Goal: Transaction & Acquisition: Purchase product/service

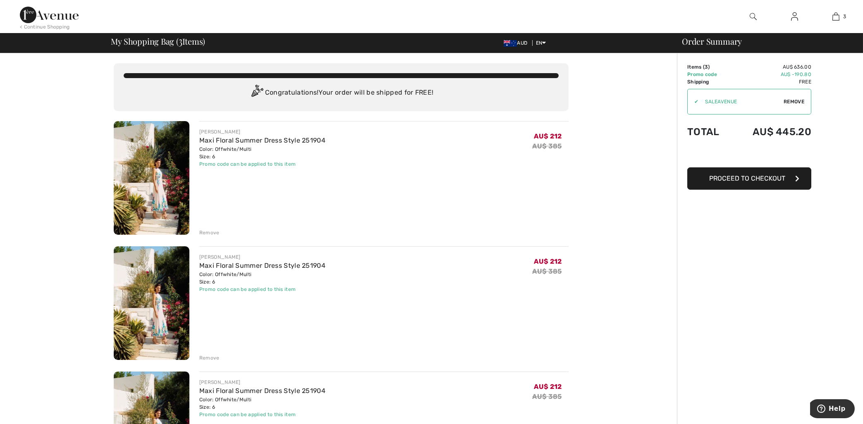
click at [209, 354] on div "Remove" at bounding box center [383, 357] width 369 height 9
click at [210, 358] on div "Remove" at bounding box center [209, 357] width 20 height 7
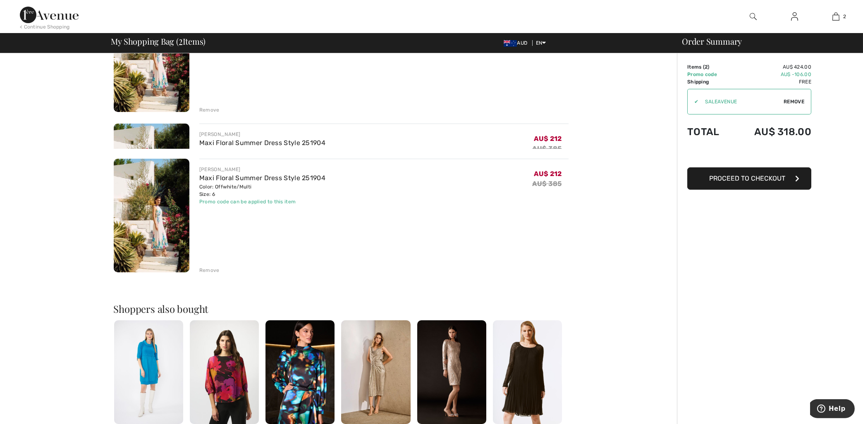
scroll to position [133, 0]
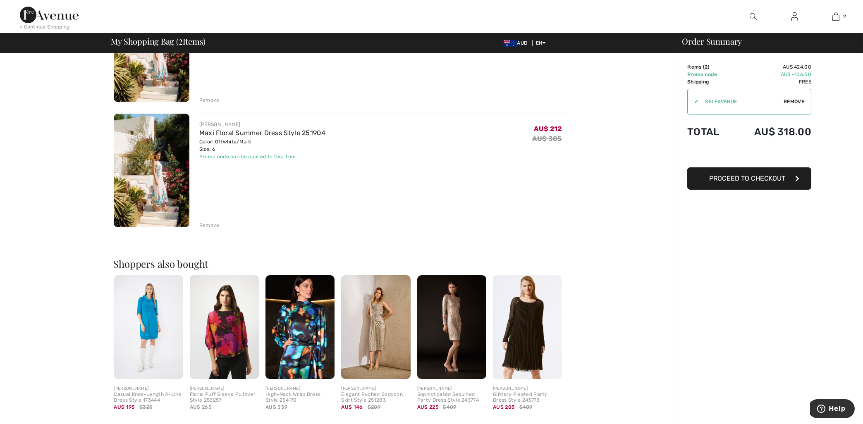
click at [209, 225] on div "Remove" at bounding box center [209, 225] width 20 height 7
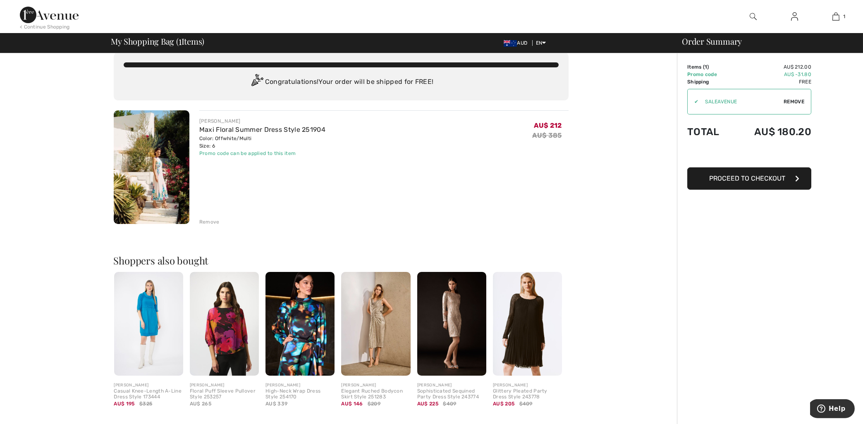
scroll to position [0, 0]
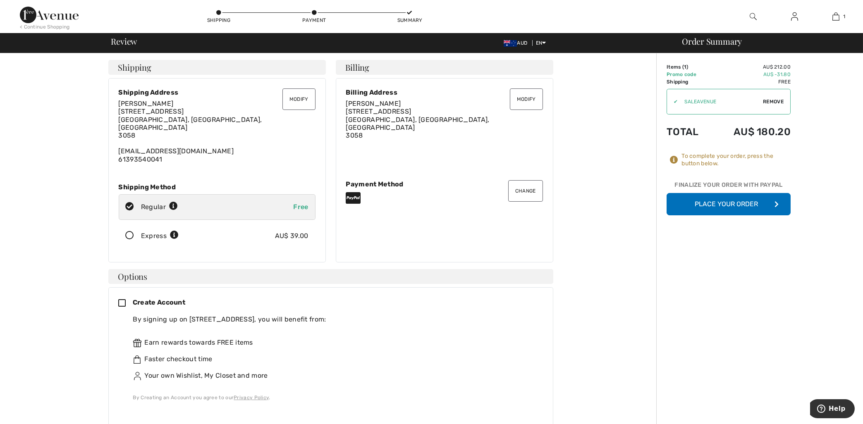
click at [728, 206] on button "Place Your Order" at bounding box center [729, 204] width 124 height 22
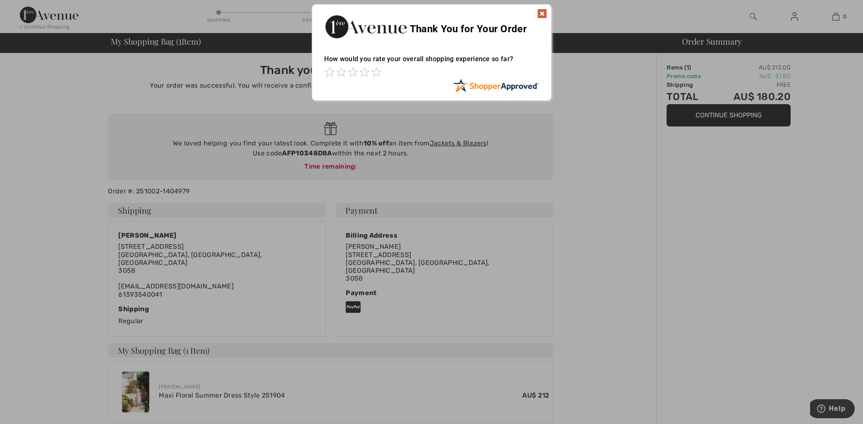
click at [543, 13] on img at bounding box center [542, 14] width 10 height 10
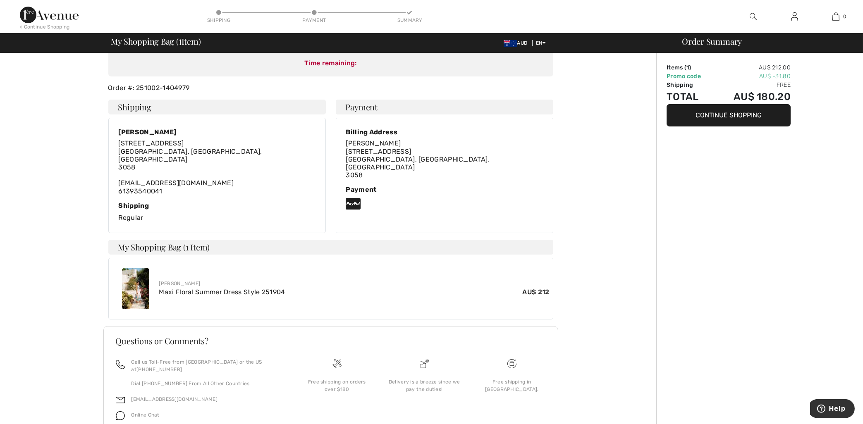
scroll to position [127, 0]
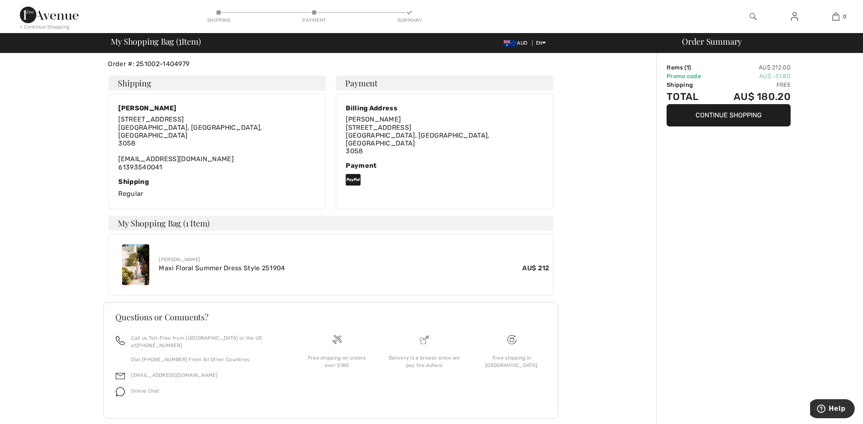
click at [134, 258] on img at bounding box center [135, 264] width 27 height 41
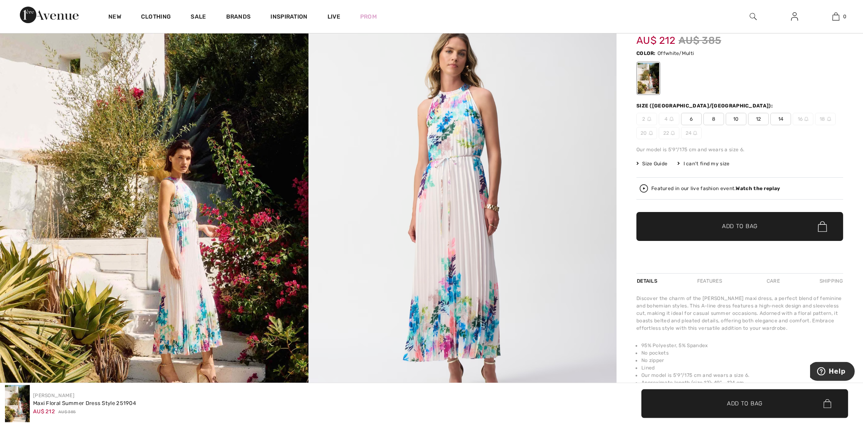
scroll to position [133, 0]
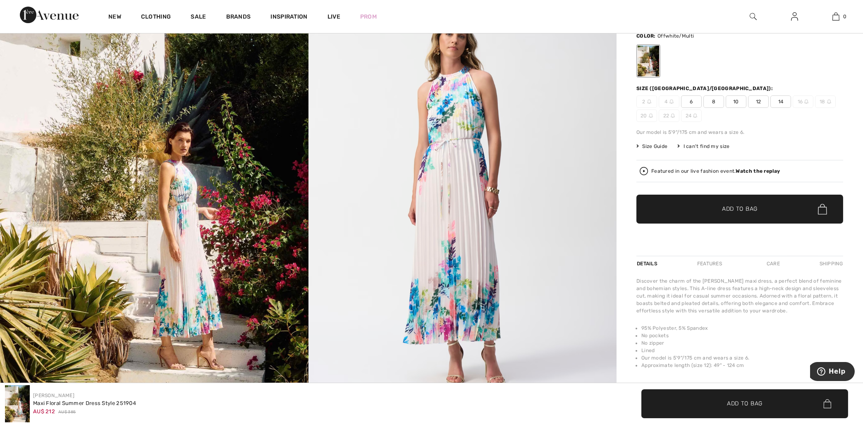
click at [172, 215] on img at bounding box center [154, 201] width 308 height 462
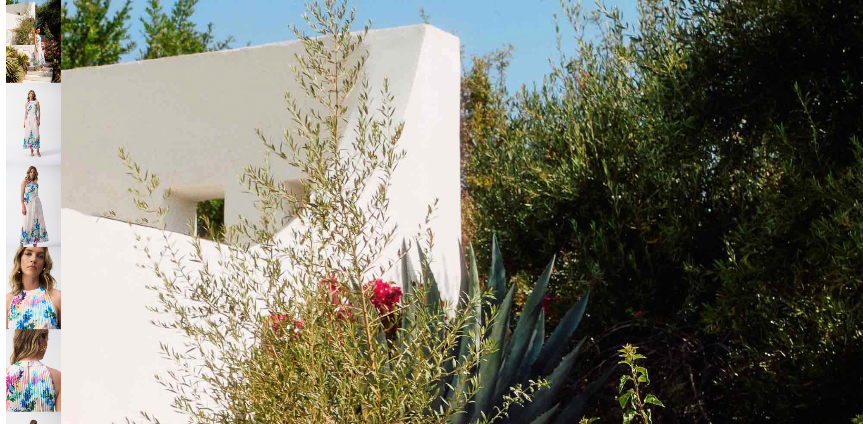
click at [39, 47] on img at bounding box center [33, 41] width 55 height 83
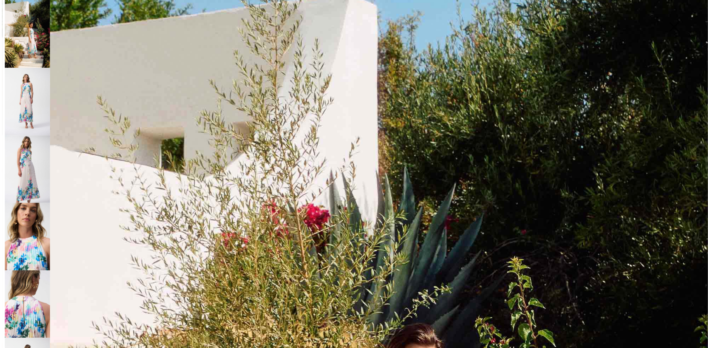
scroll to position [47, 0]
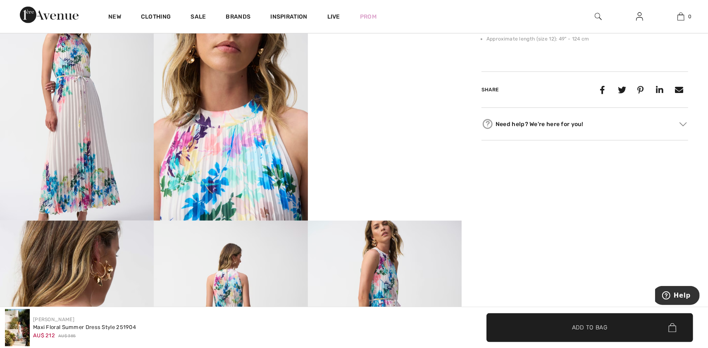
scroll to position [451, 0]
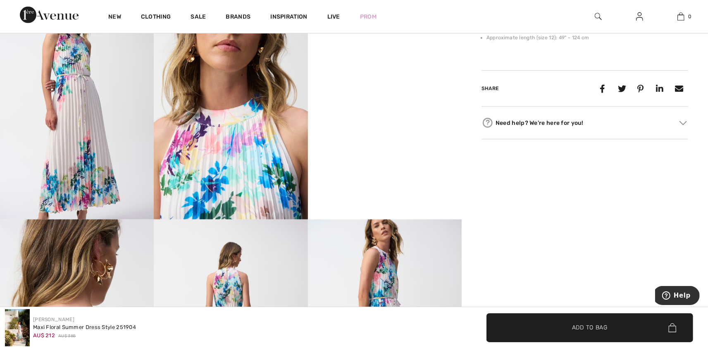
click at [245, 189] on img at bounding box center [231, 104] width 154 height 231
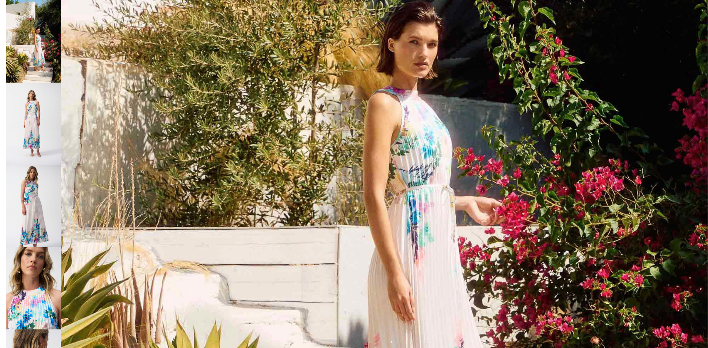
scroll to position [366, 0]
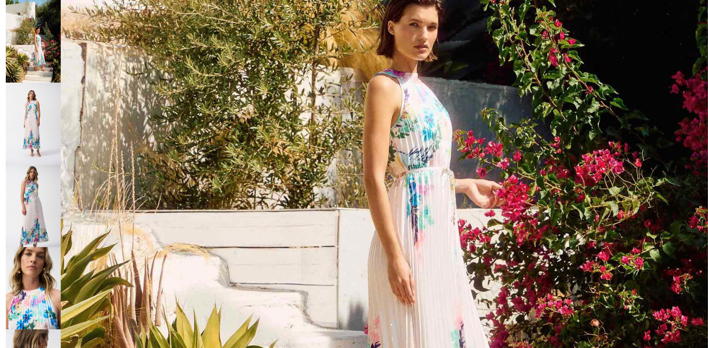
click at [34, 282] on img at bounding box center [33, 288] width 55 height 82
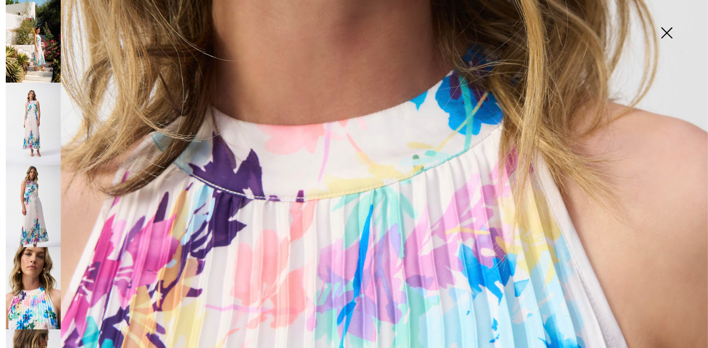
scroll to position [456, 0]
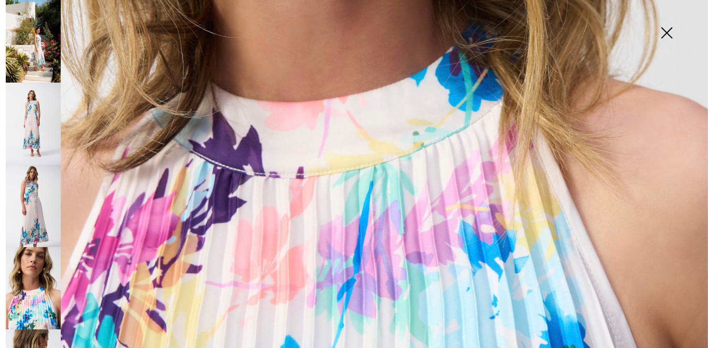
click at [38, 216] on img at bounding box center [33, 206] width 55 height 82
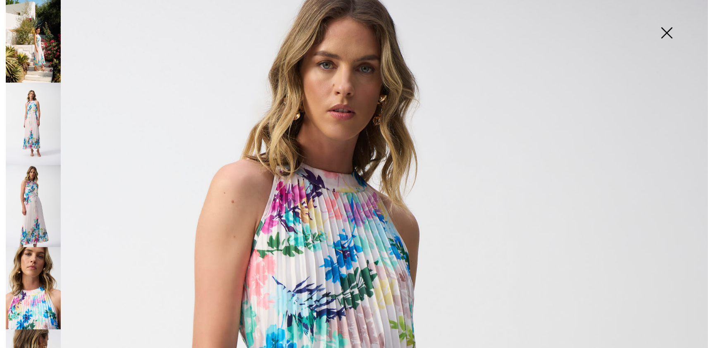
scroll to position [0, 0]
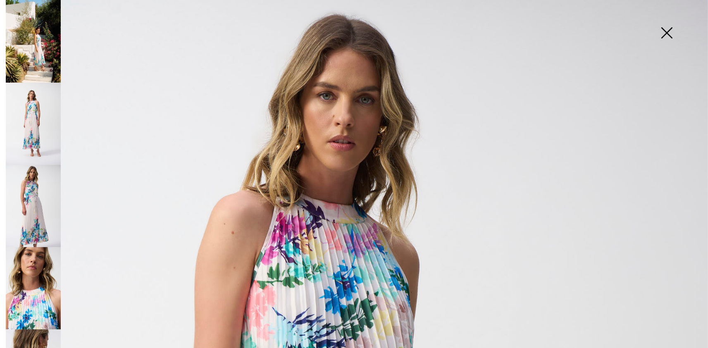
click at [39, 208] on img at bounding box center [33, 206] width 55 height 82
click at [39, 300] on img at bounding box center [33, 288] width 55 height 82
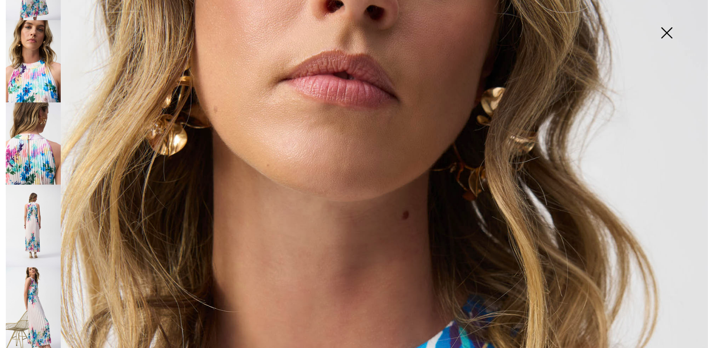
scroll to position [227, 0]
click at [34, 226] on img at bounding box center [33, 225] width 55 height 82
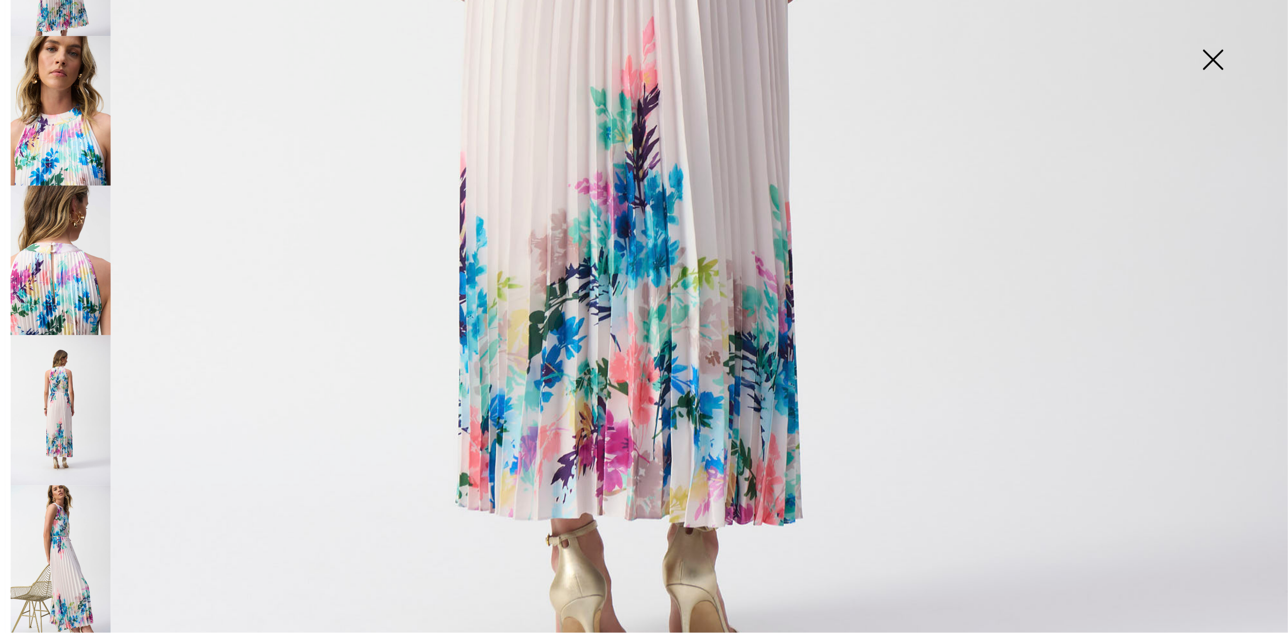
scroll to position [591, 0]
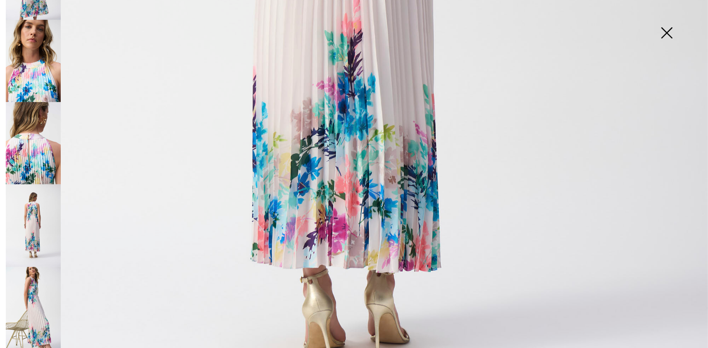
click at [33, 307] on img at bounding box center [33, 308] width 55 height 82
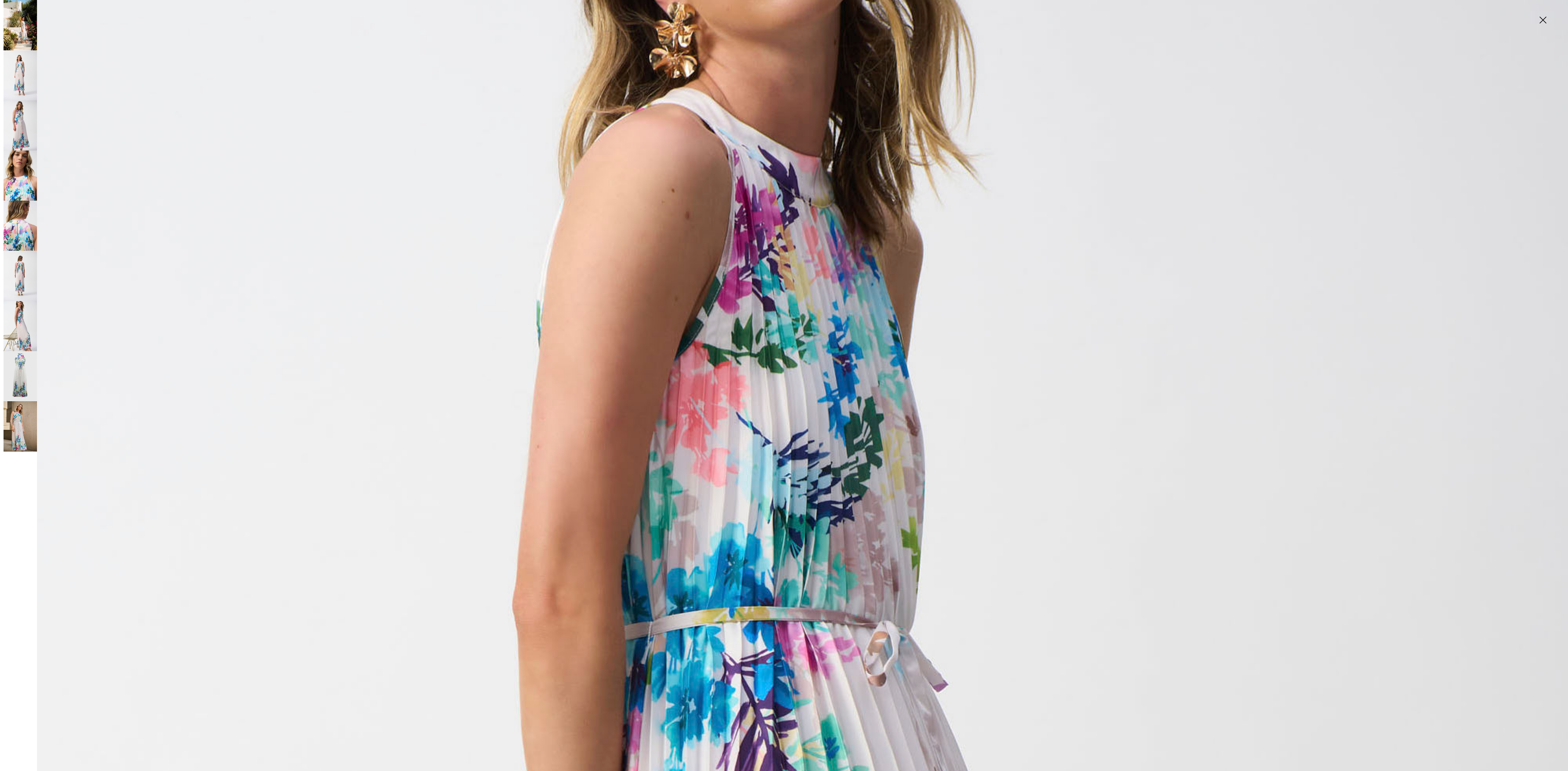
scroll to position [158, 0]
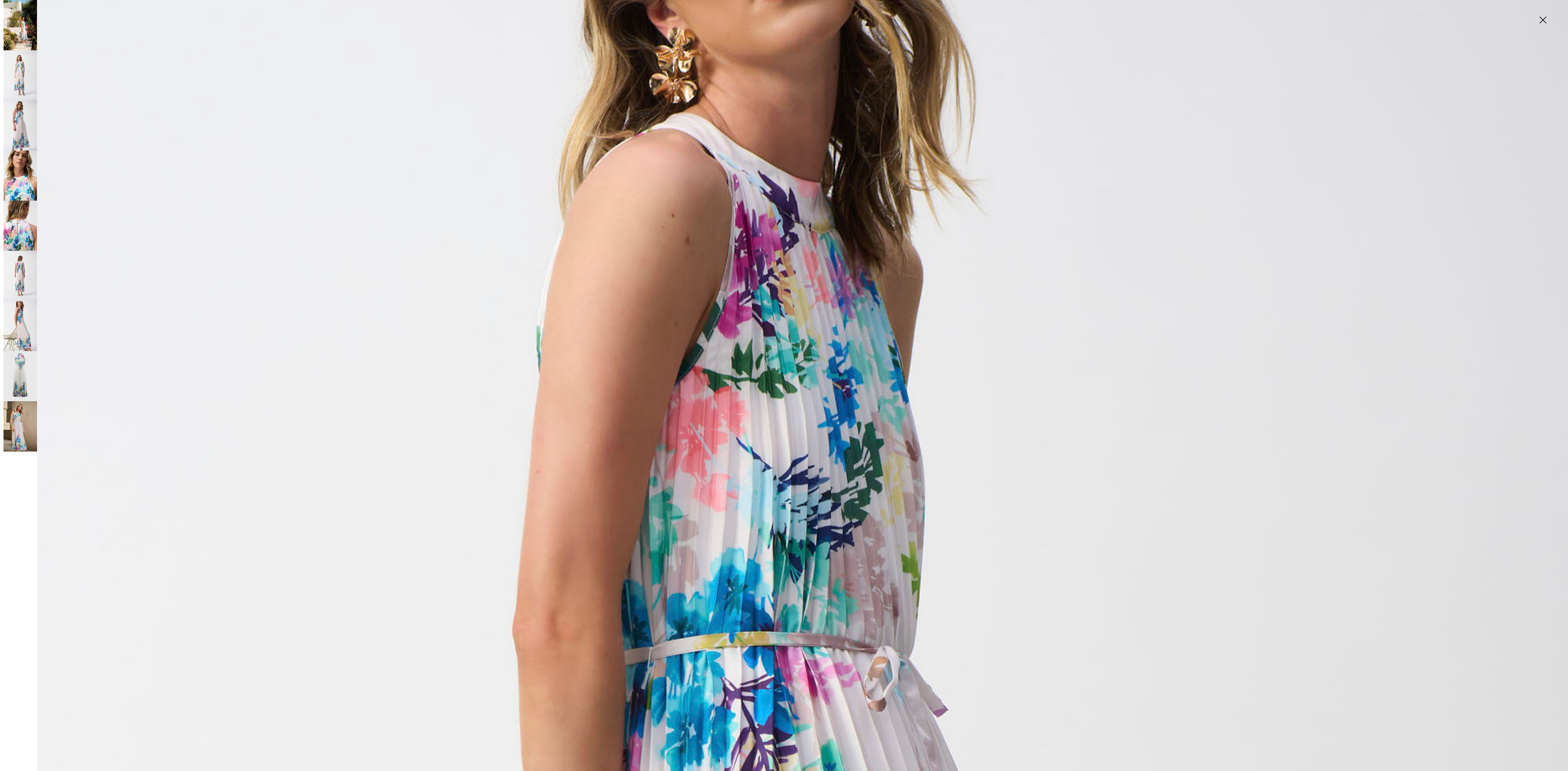
click at [24, 258] on img at bounding box center [20, 426] width 33 height 51
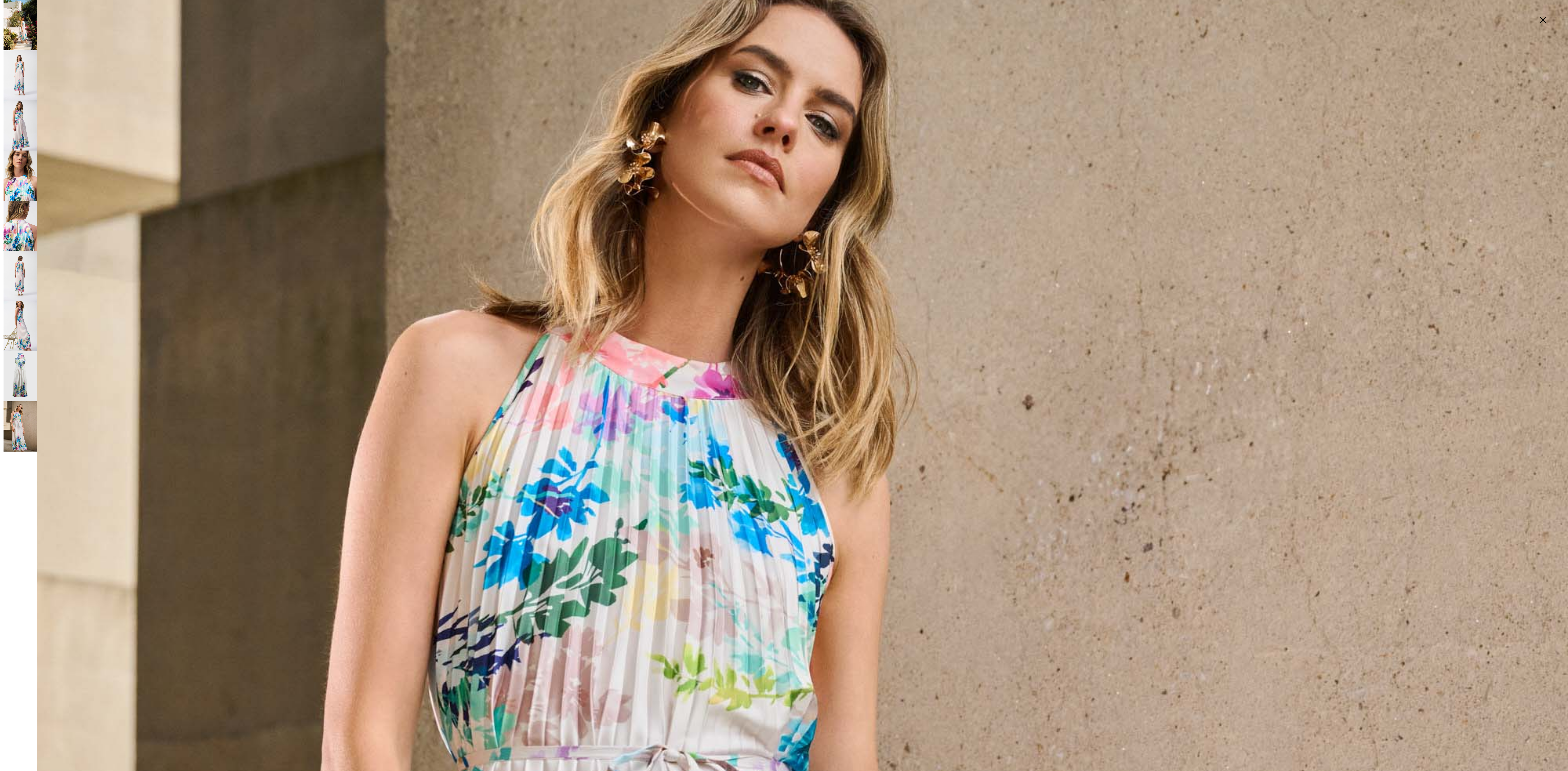
click at [26, 258] on img at bounding box center [20, 376] width 33 height 51
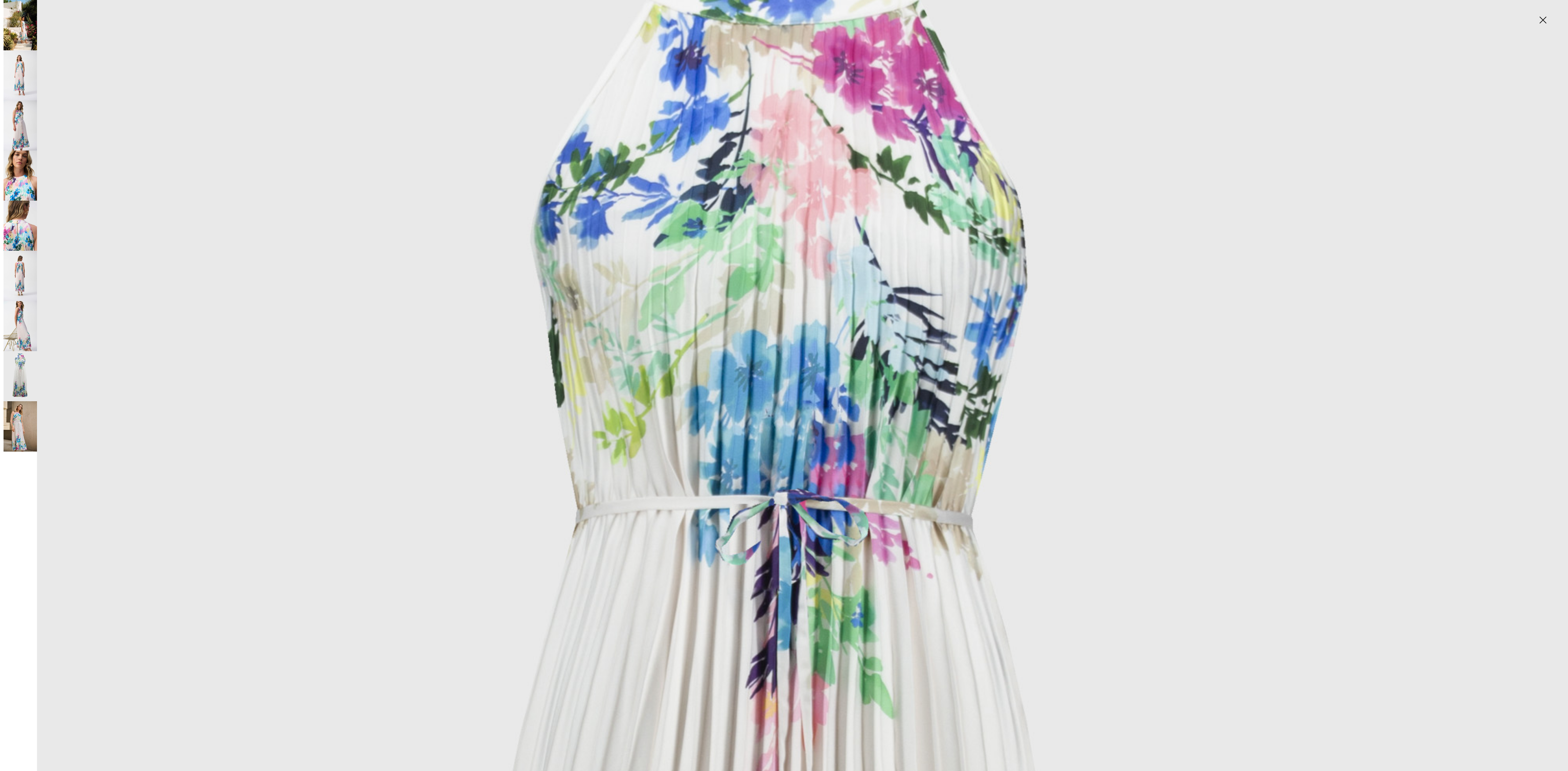
click at [23, 38] on img at bounding box center [20, 25] width 33 height 51
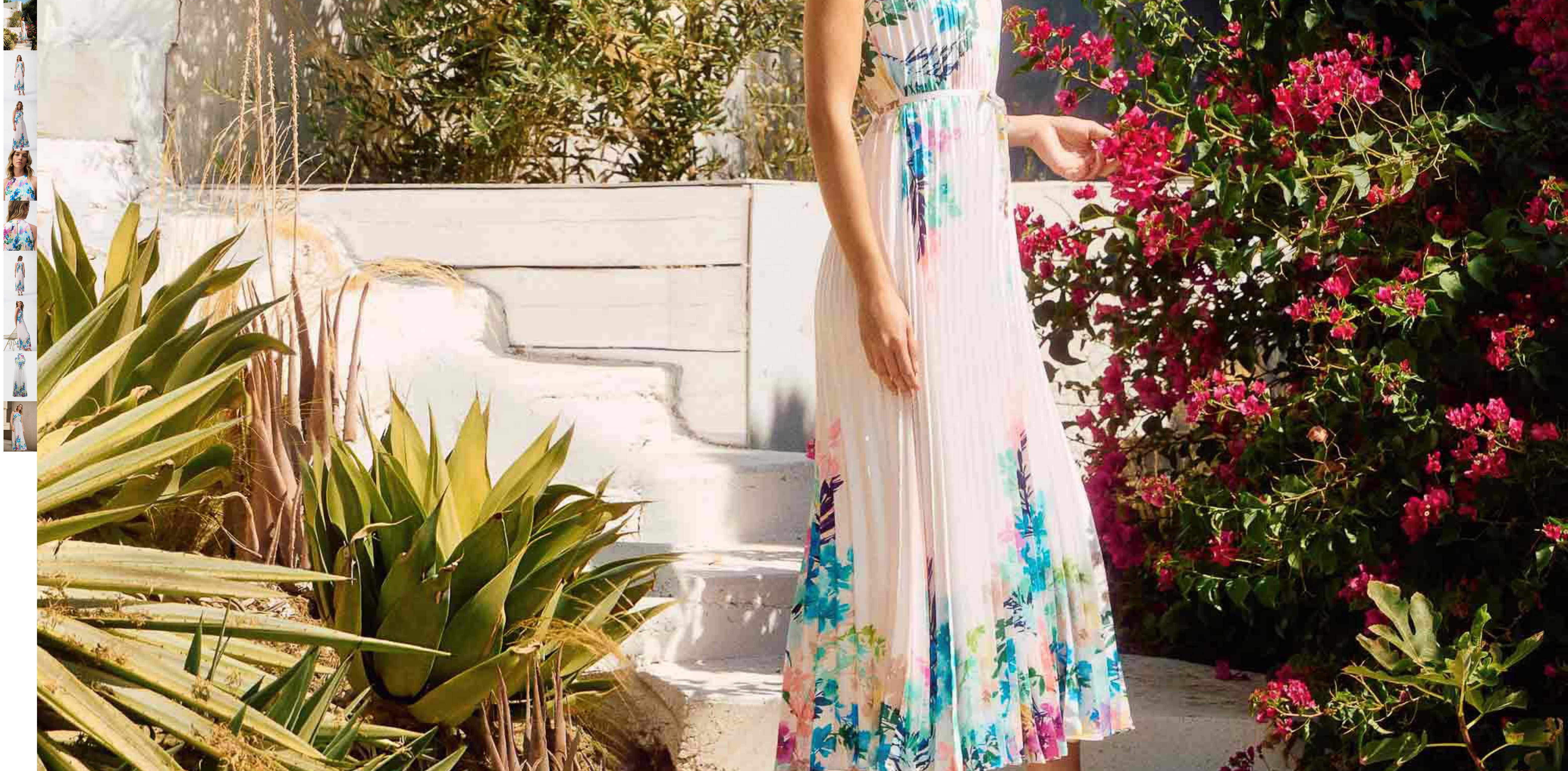
scroll to position [1317, 0]
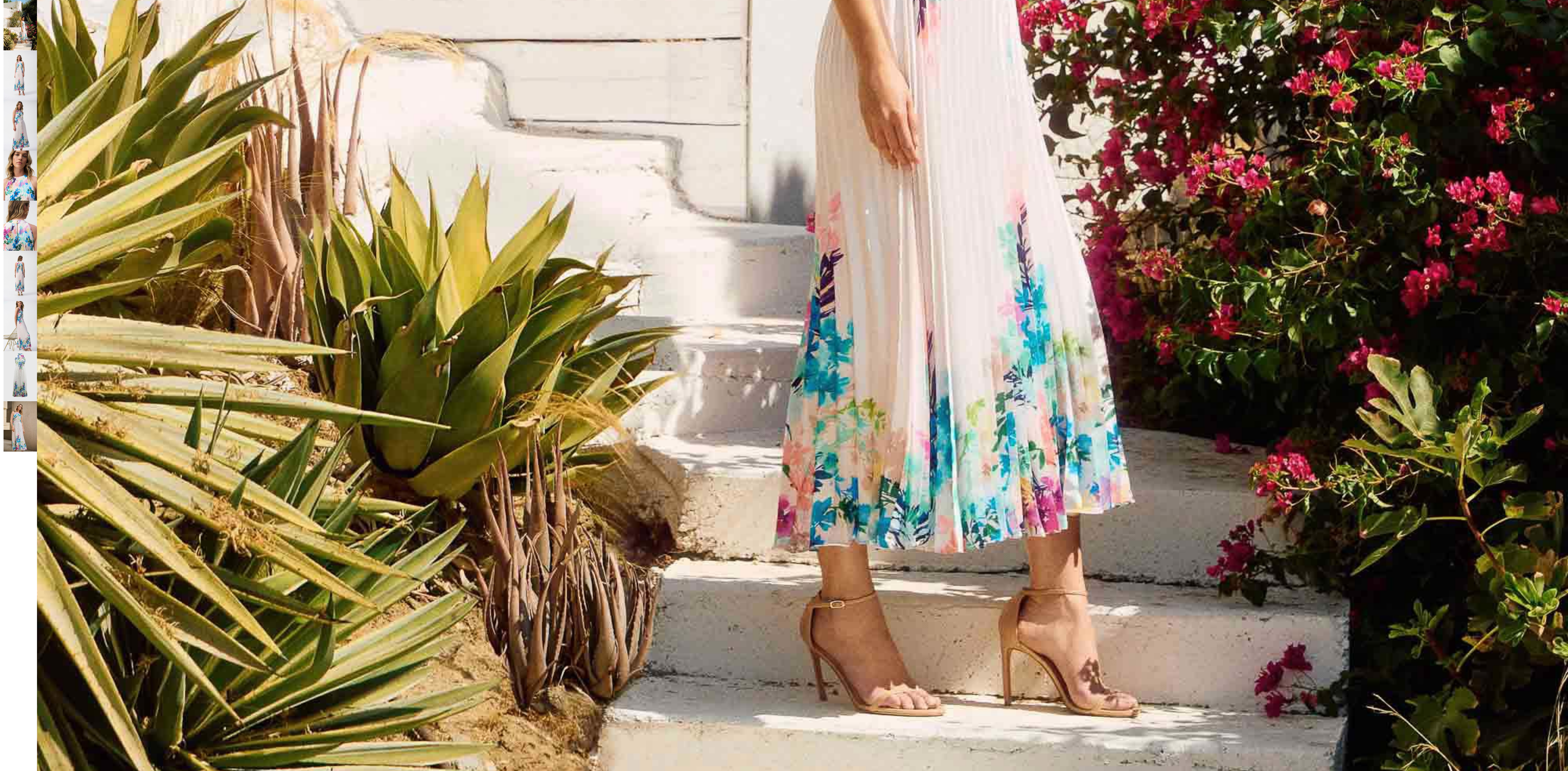
click at [20, 126] on img at bounding box center [20, 125] width 33 height 50
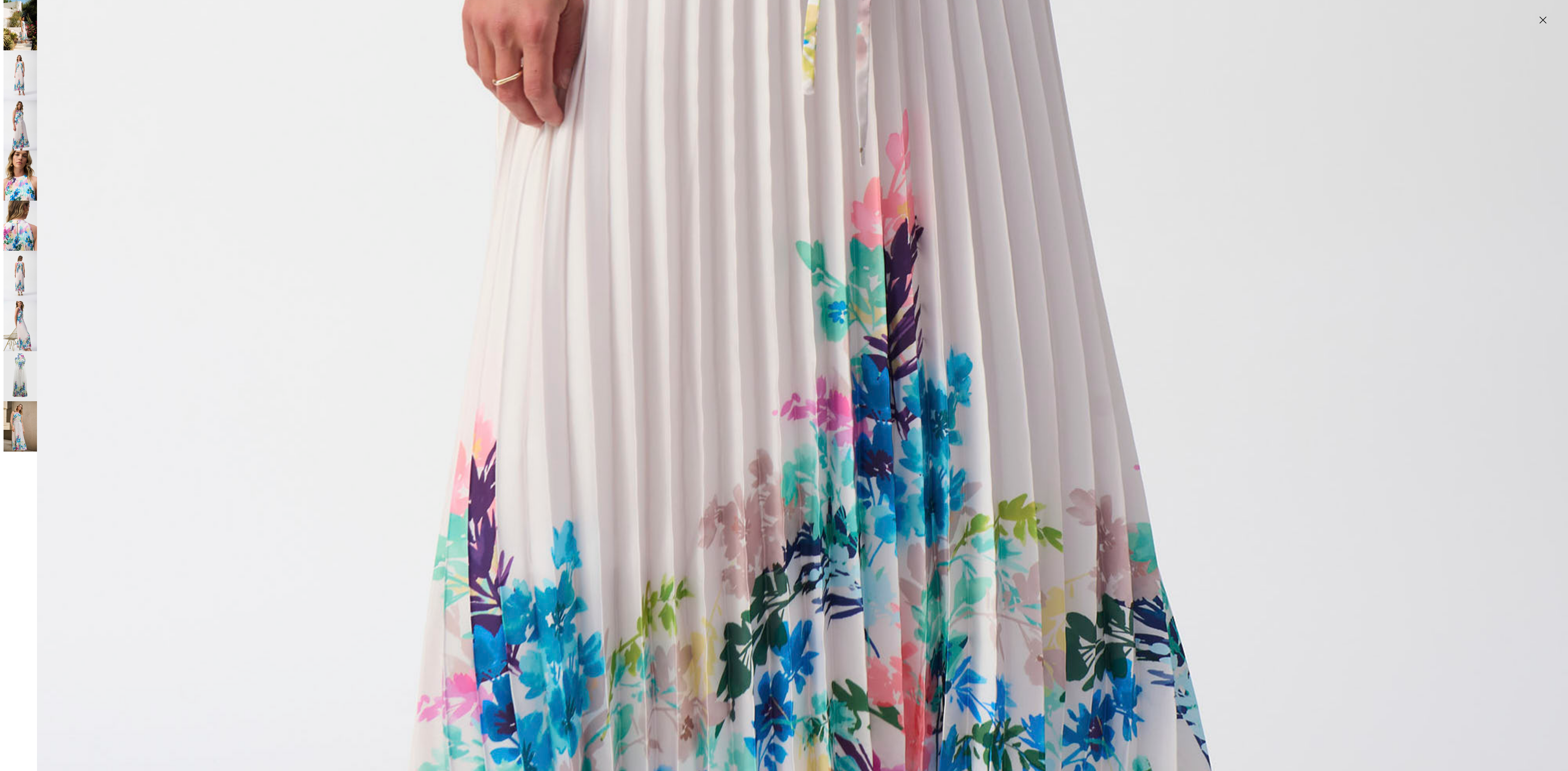
click at [20, 164] on img at bounding box center [20, 175] width 33 height 50
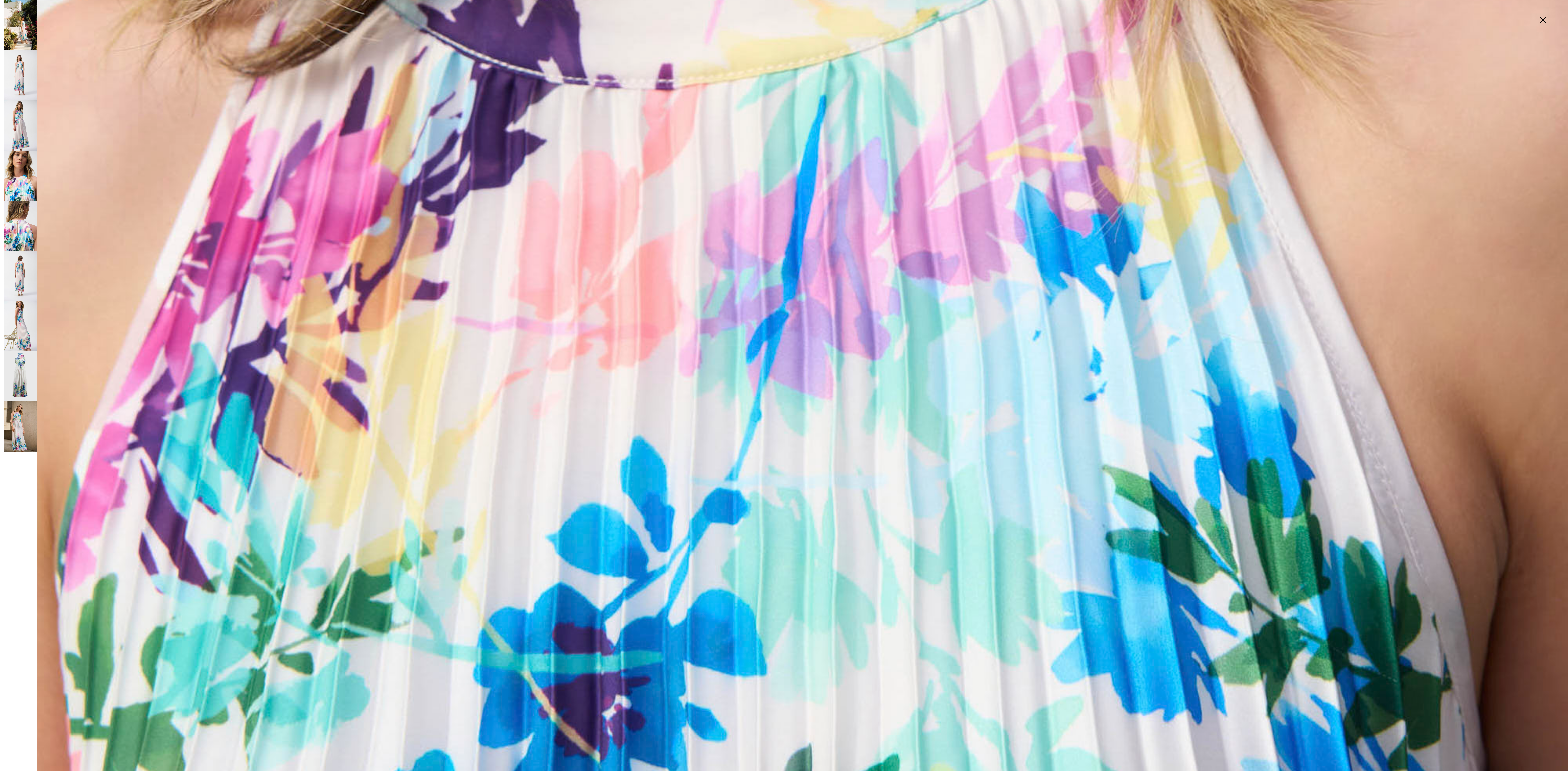
click at [15, 219] on img at bounding box center [20, 226] width 33 height 50
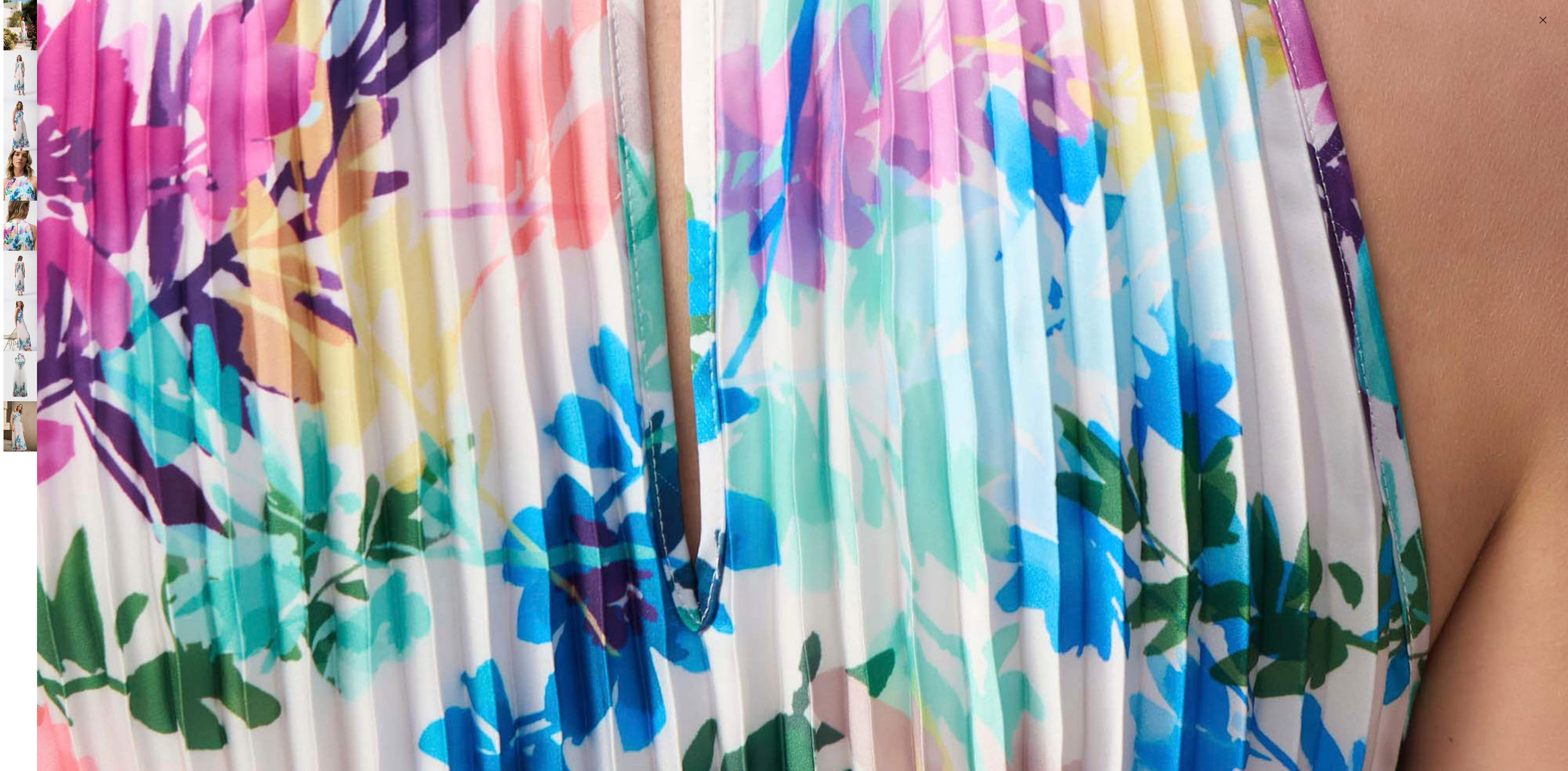
click at [19, 258] on img at bounding box center [20, 276] width 33 height 50
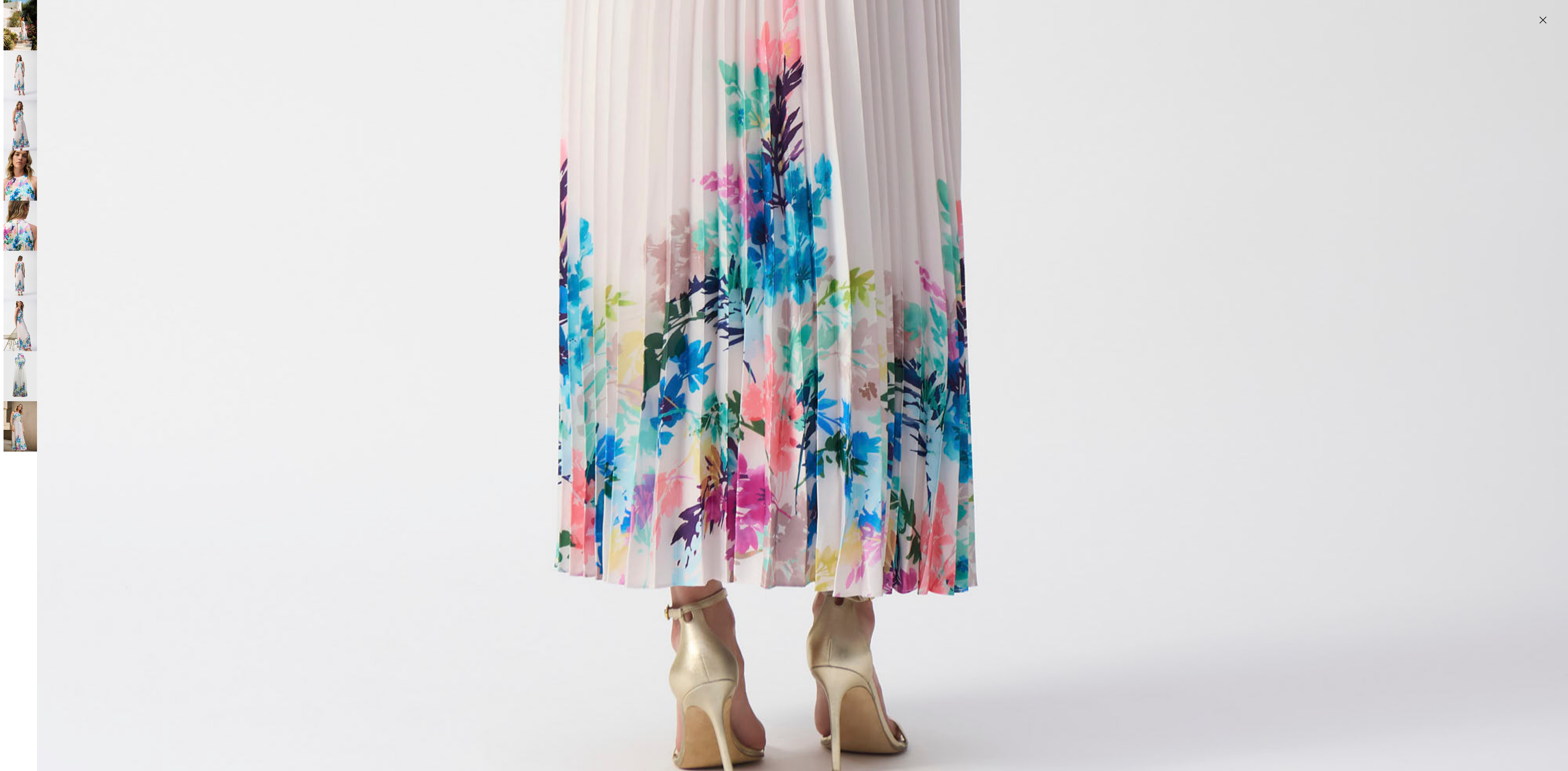
click at [27, 258] on img at bounding box center [20, 326] width 33 height 50
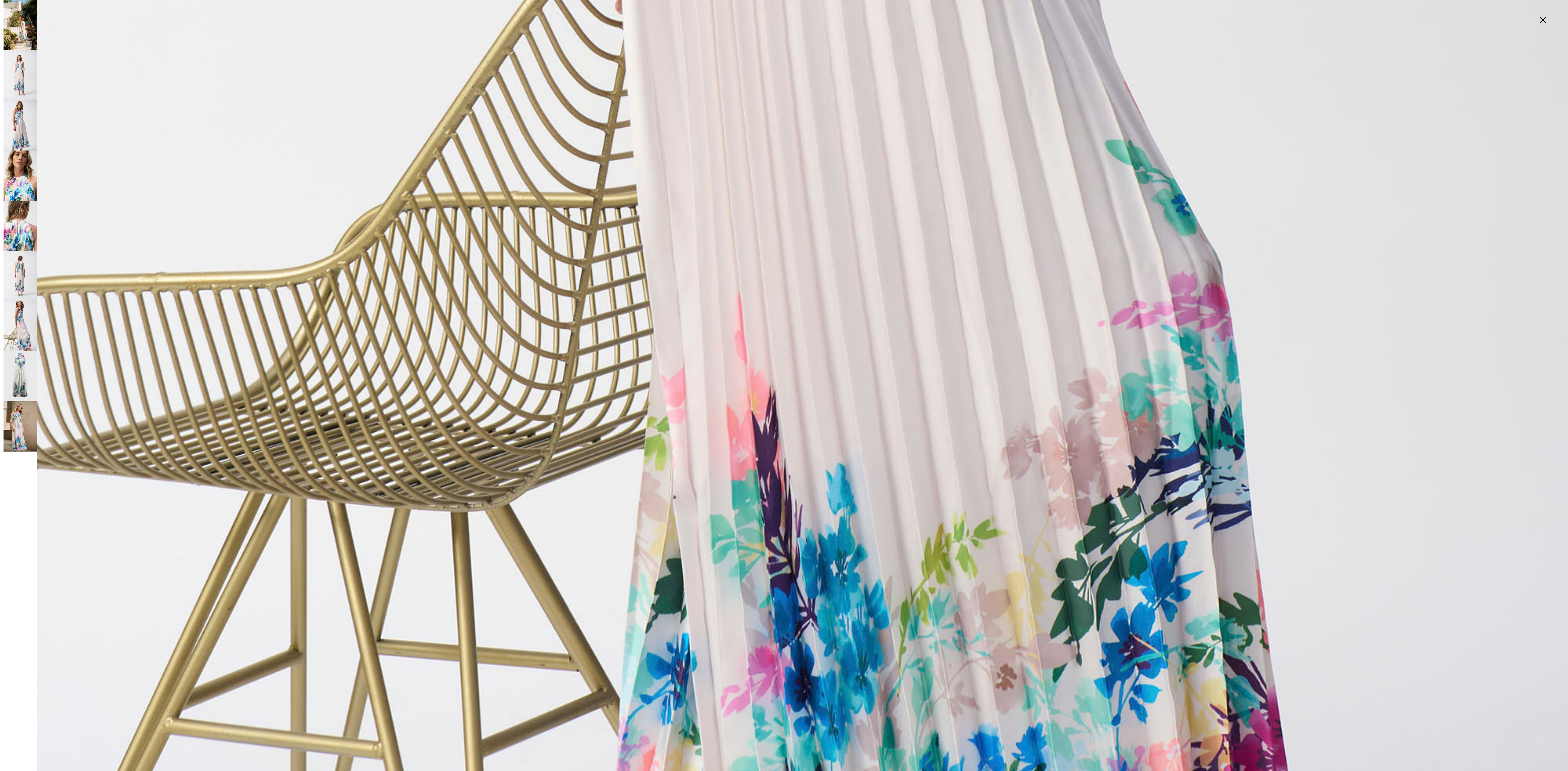
click at [18, 258] on img at bounding box center [20, 376] width 33 height 51
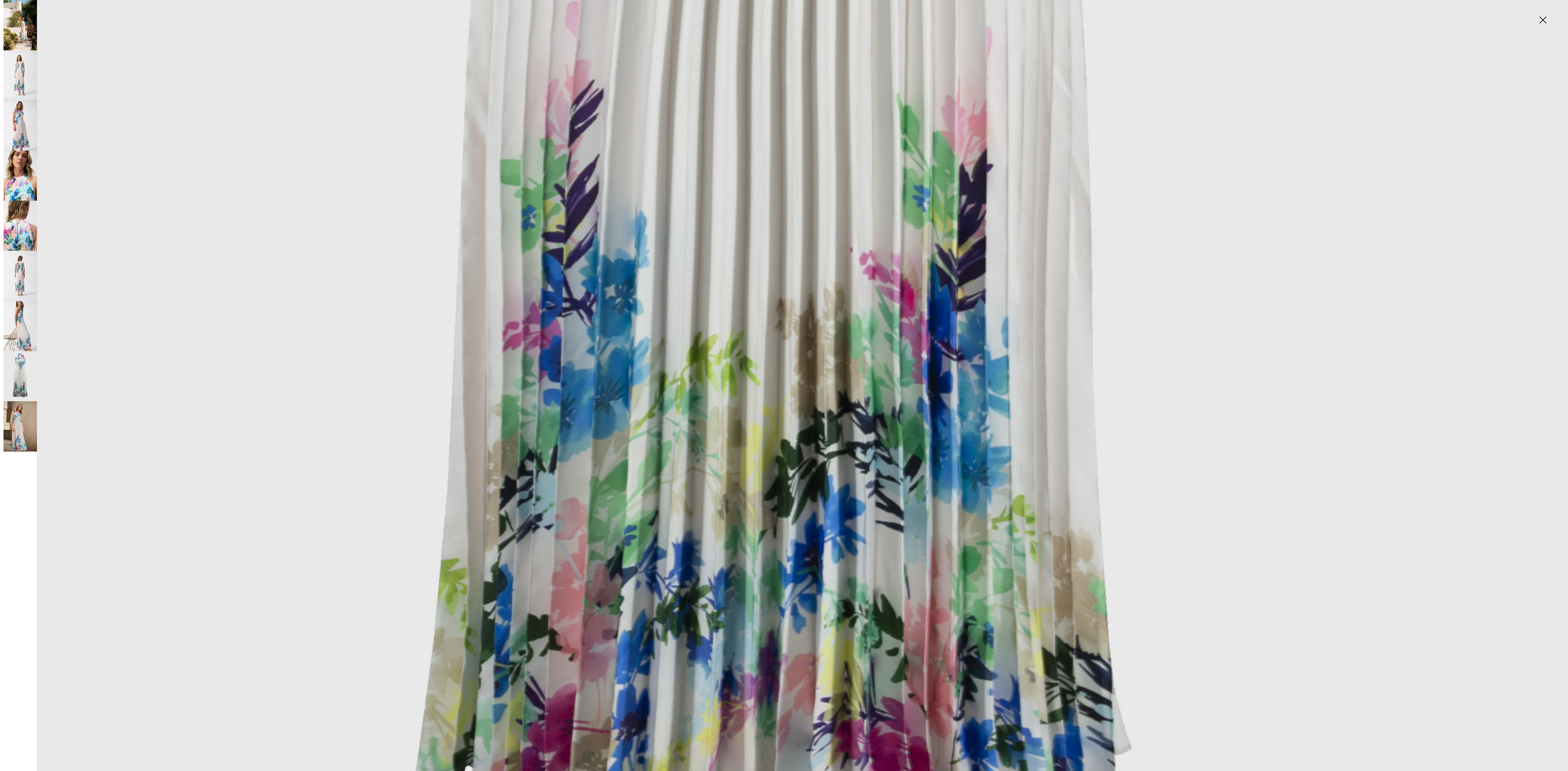
scroll to position [1342, 0]
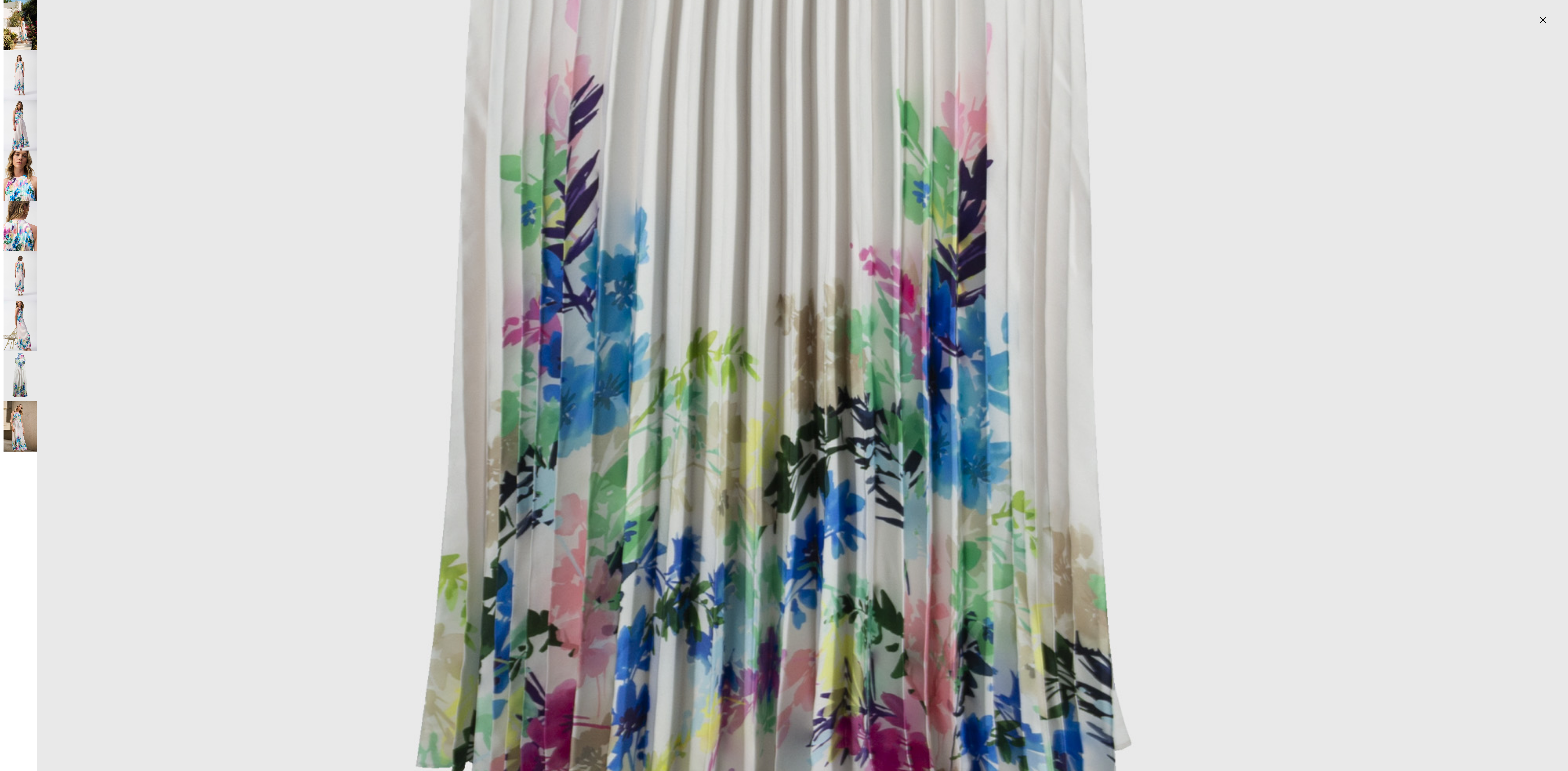
click at [20, 258] on img at bounding box center [20, 426] width 33 height 51
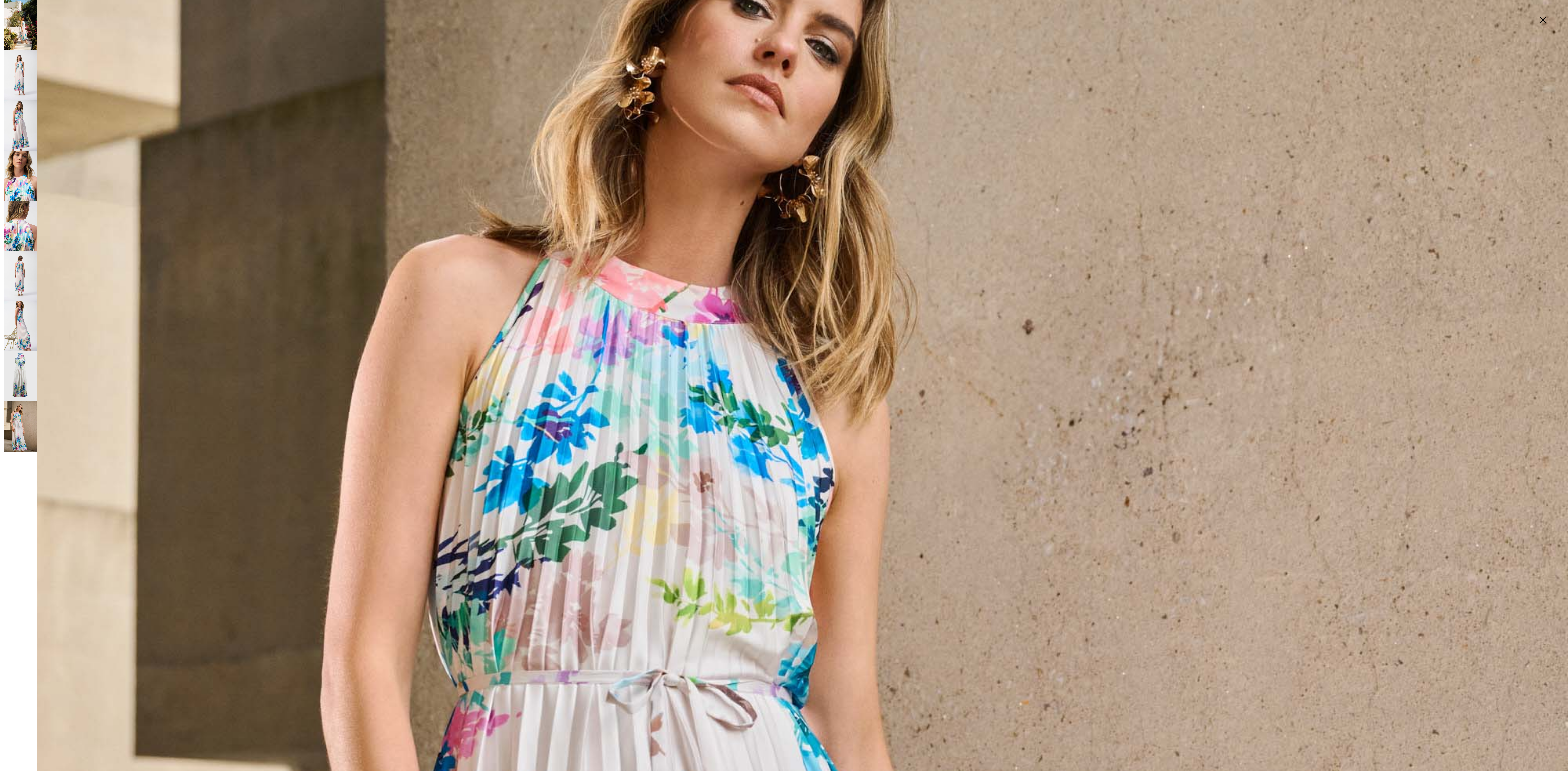
scroll to position [0, 0]
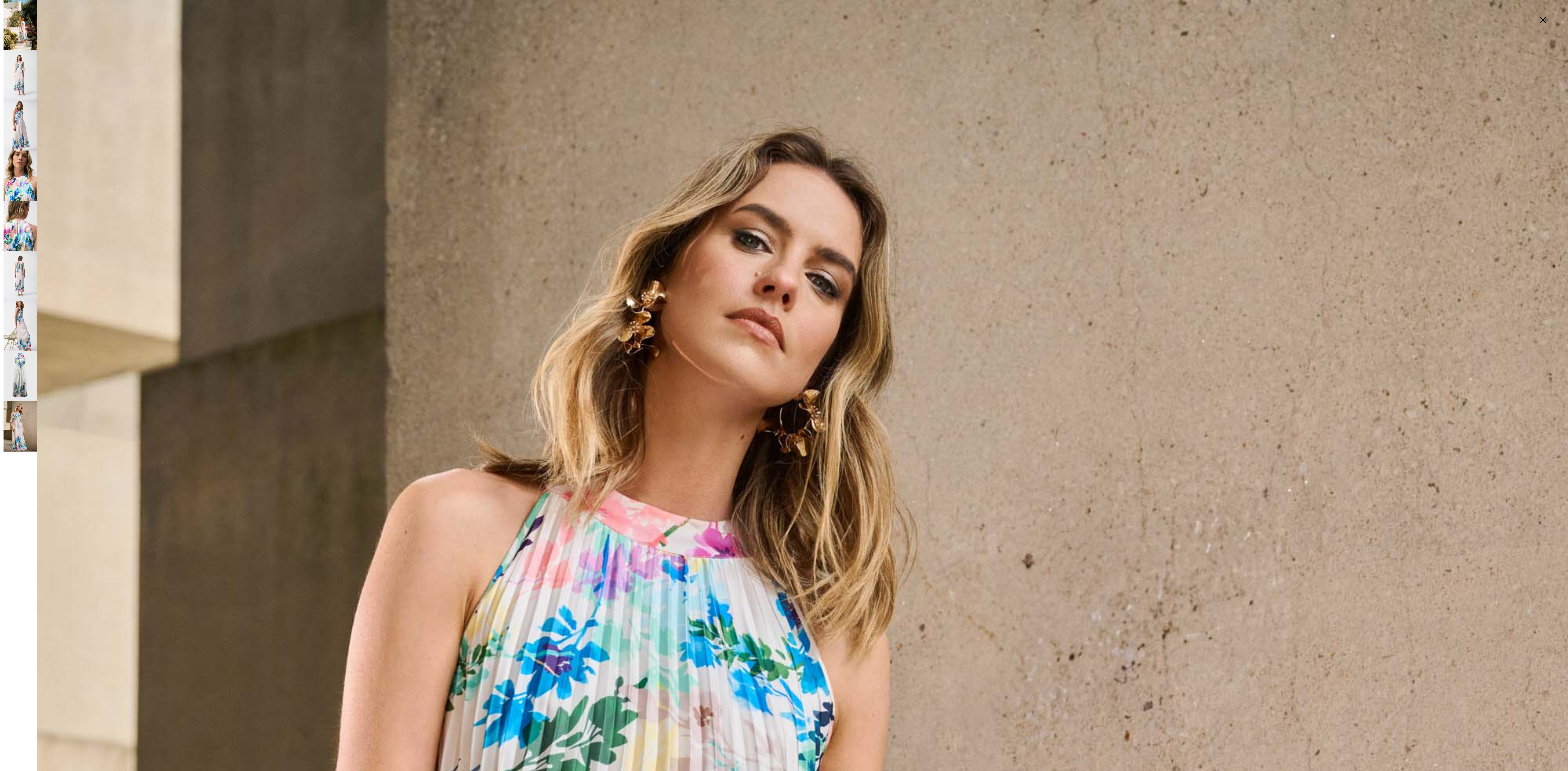
click at [19, 31] on img at bounding box center [20, 25] width 33 height 51
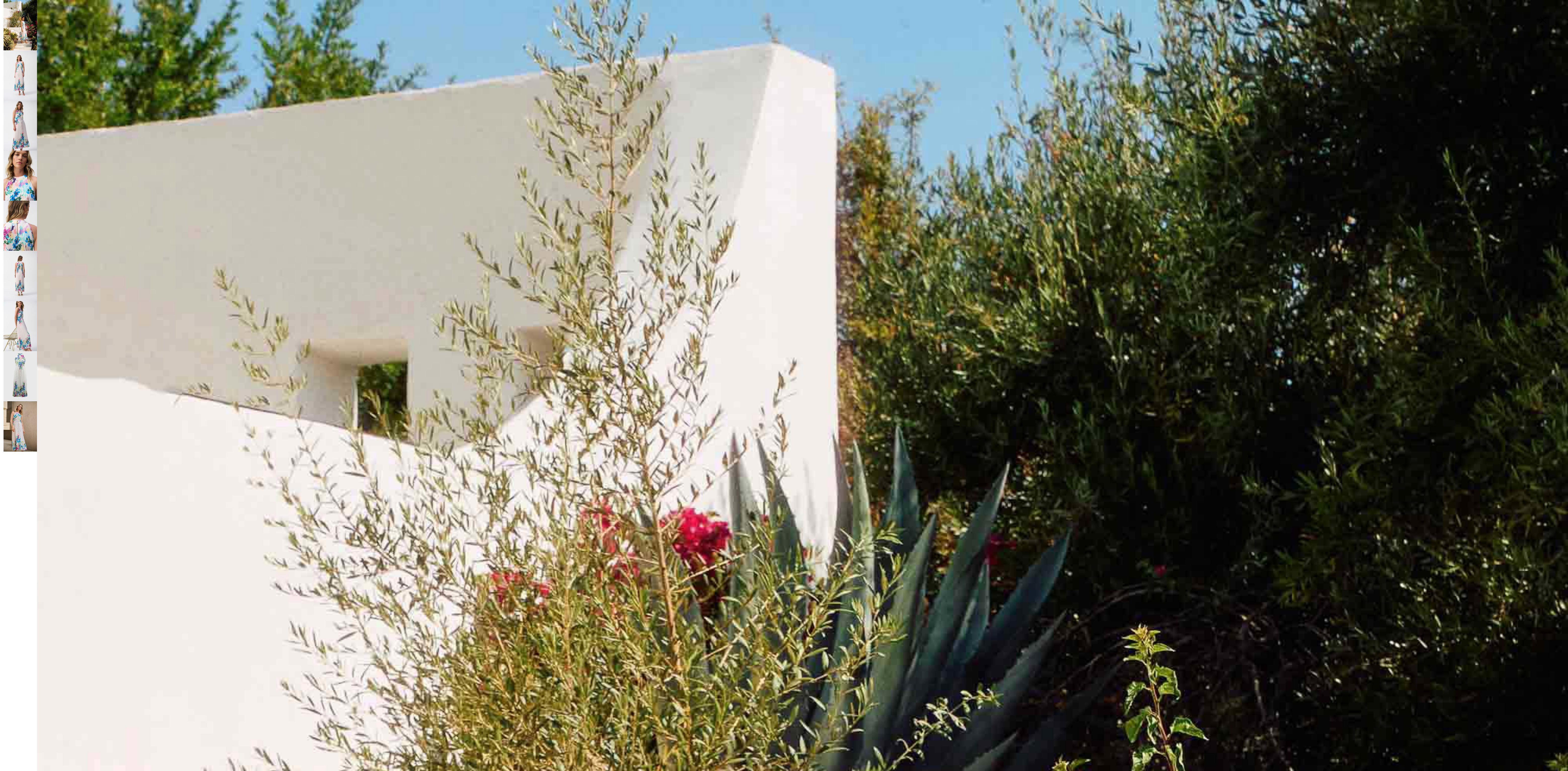
click at [23, 79] on img at bounding box center [20, 76] width 33 height 50
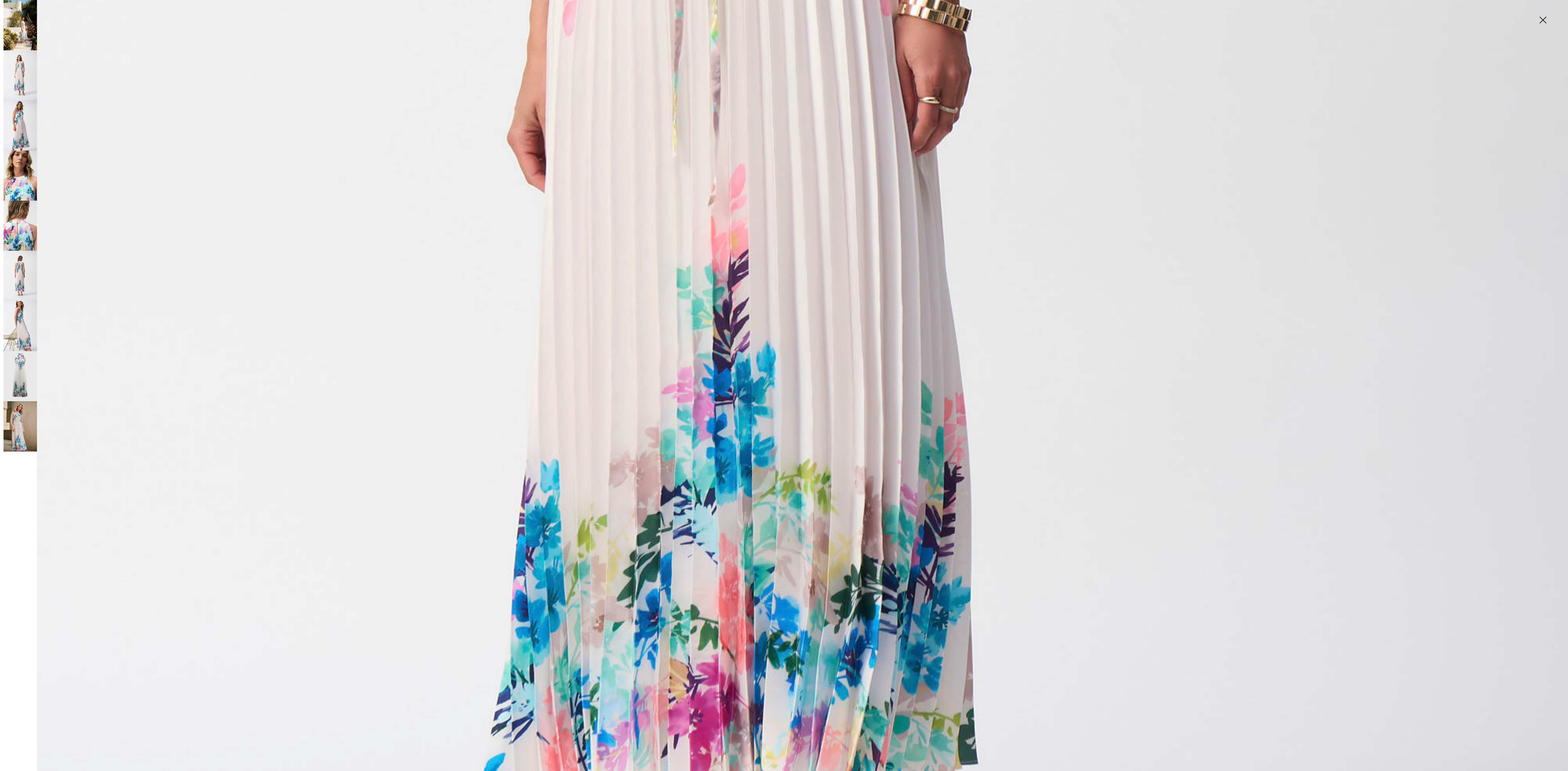
scroll to position [1259, 0]
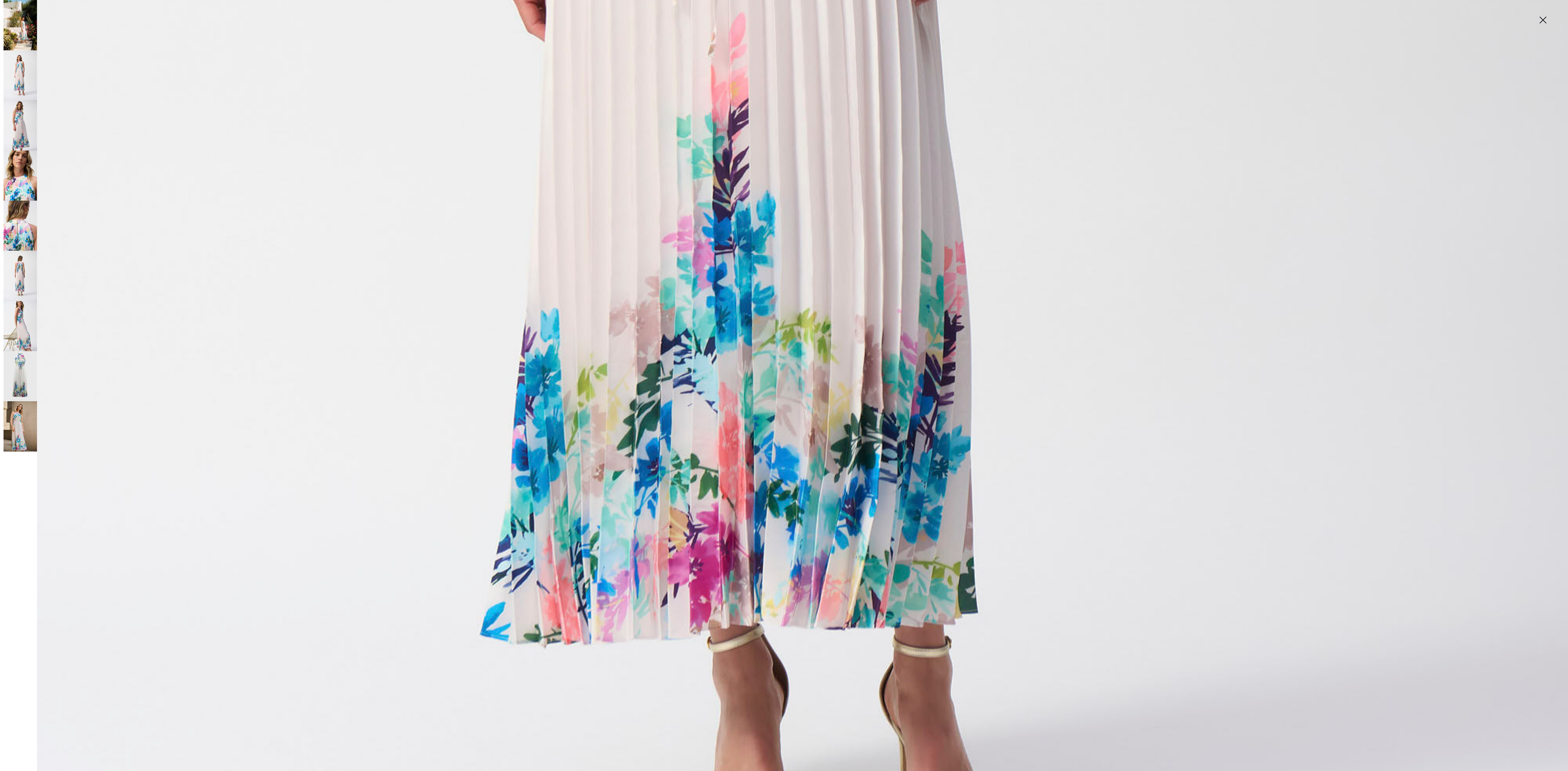
click at [15, 124] on img at bounding box center [20, 125] width 33 height 50
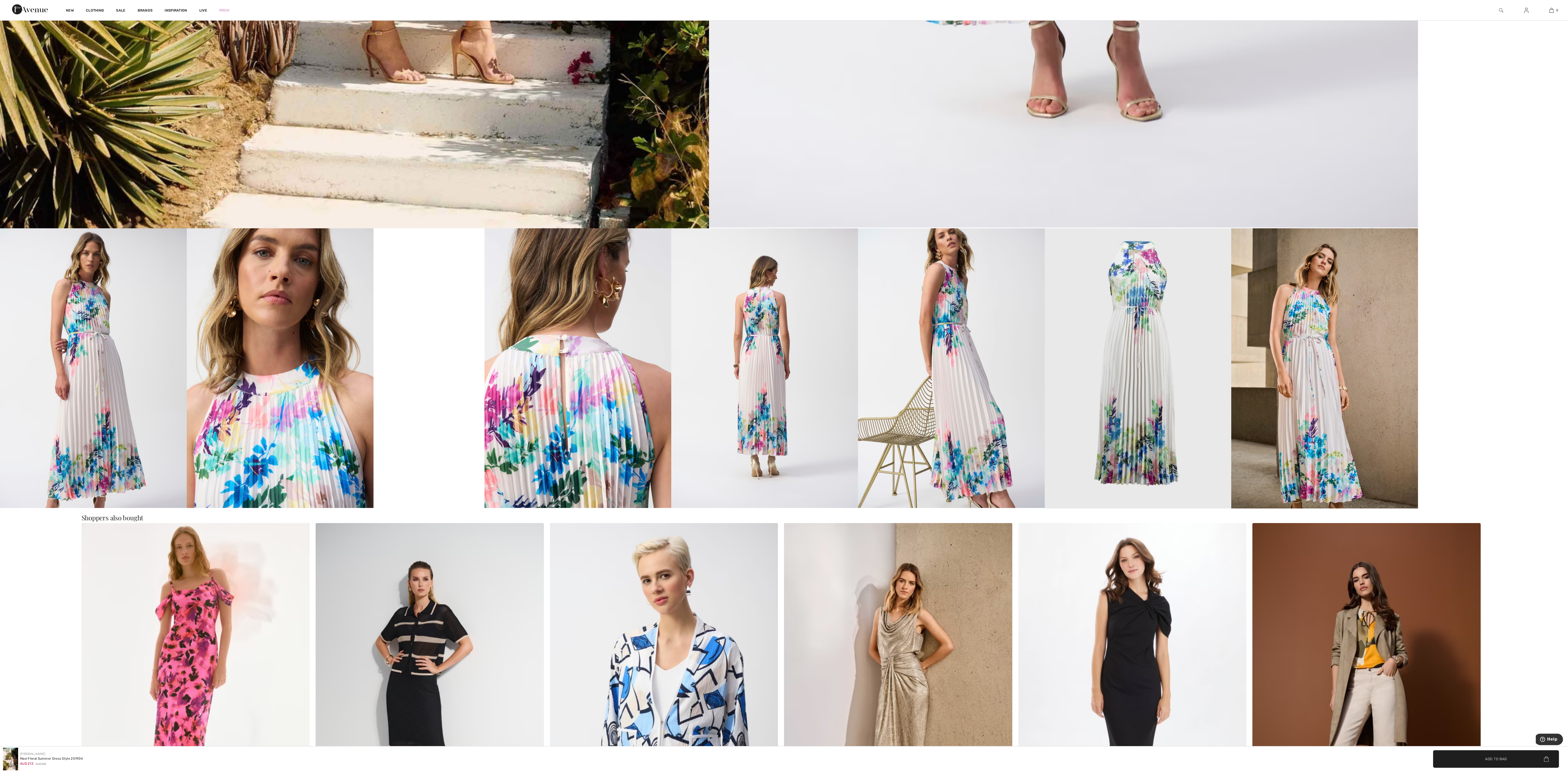
scroll to position [980, 0]
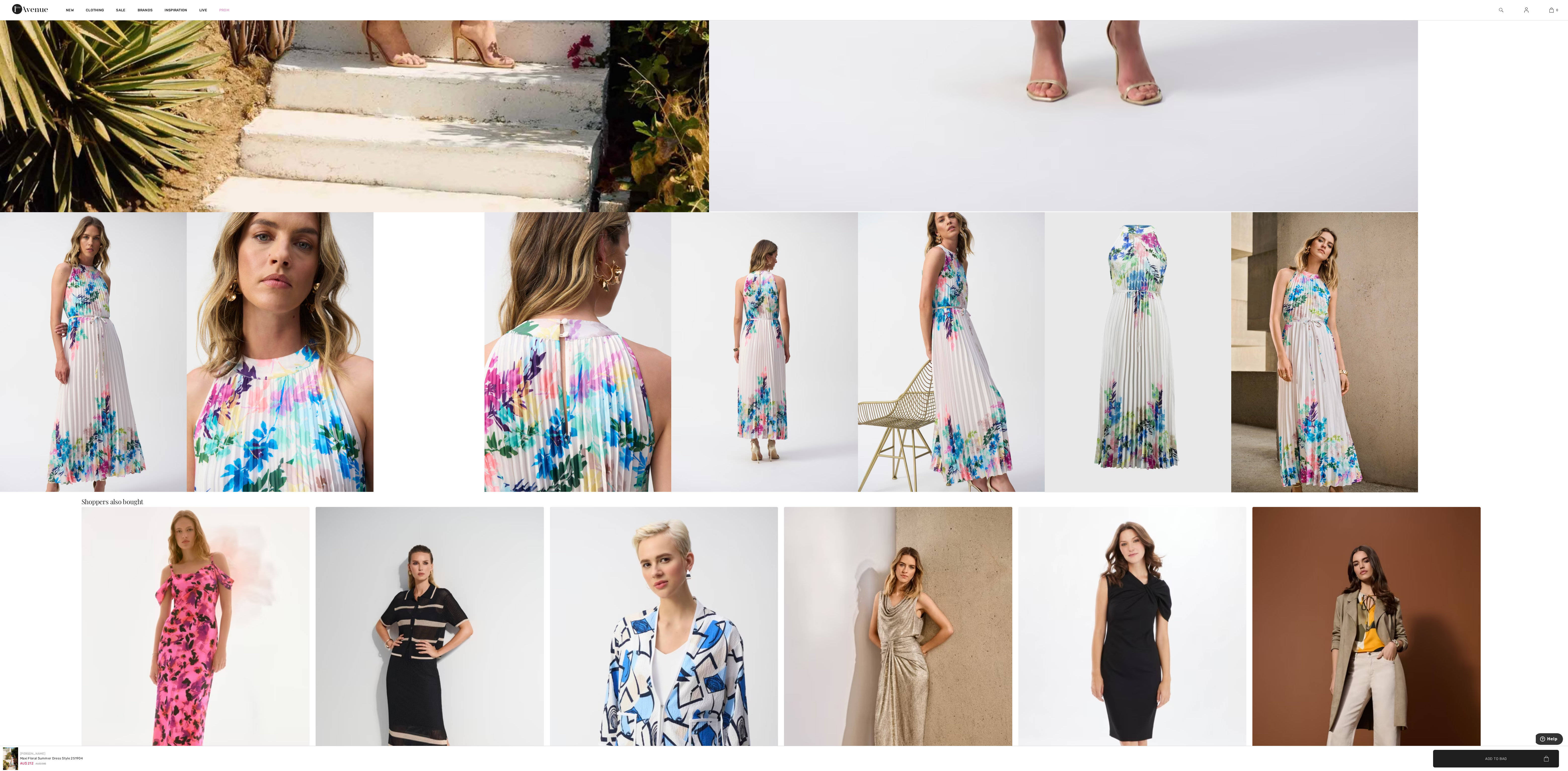
click at [474, 258] on video "Your browser does not support the video tag." at bounding box center [429, 240] width 111 height 55
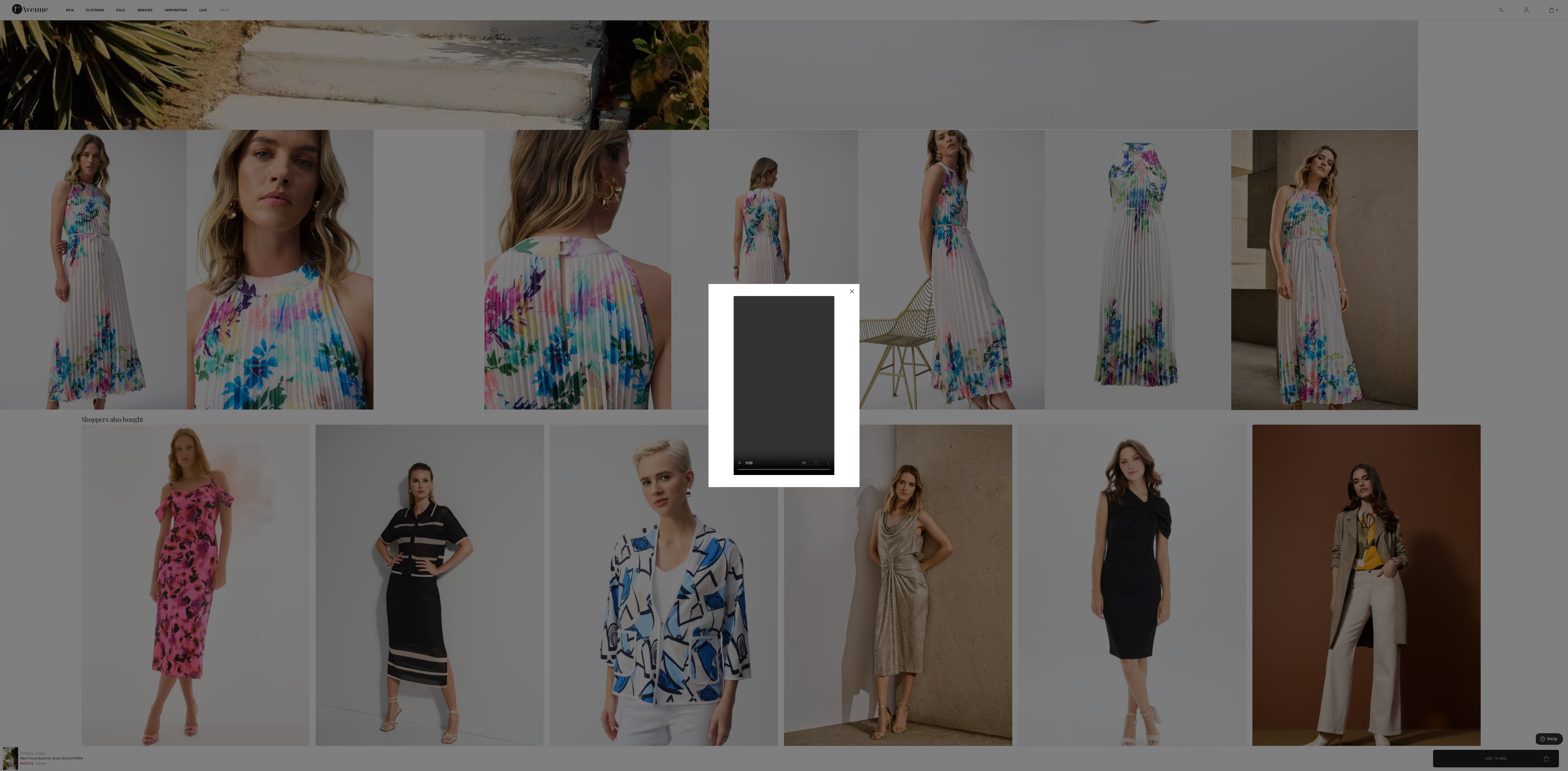
scroll to position [1080, 0]
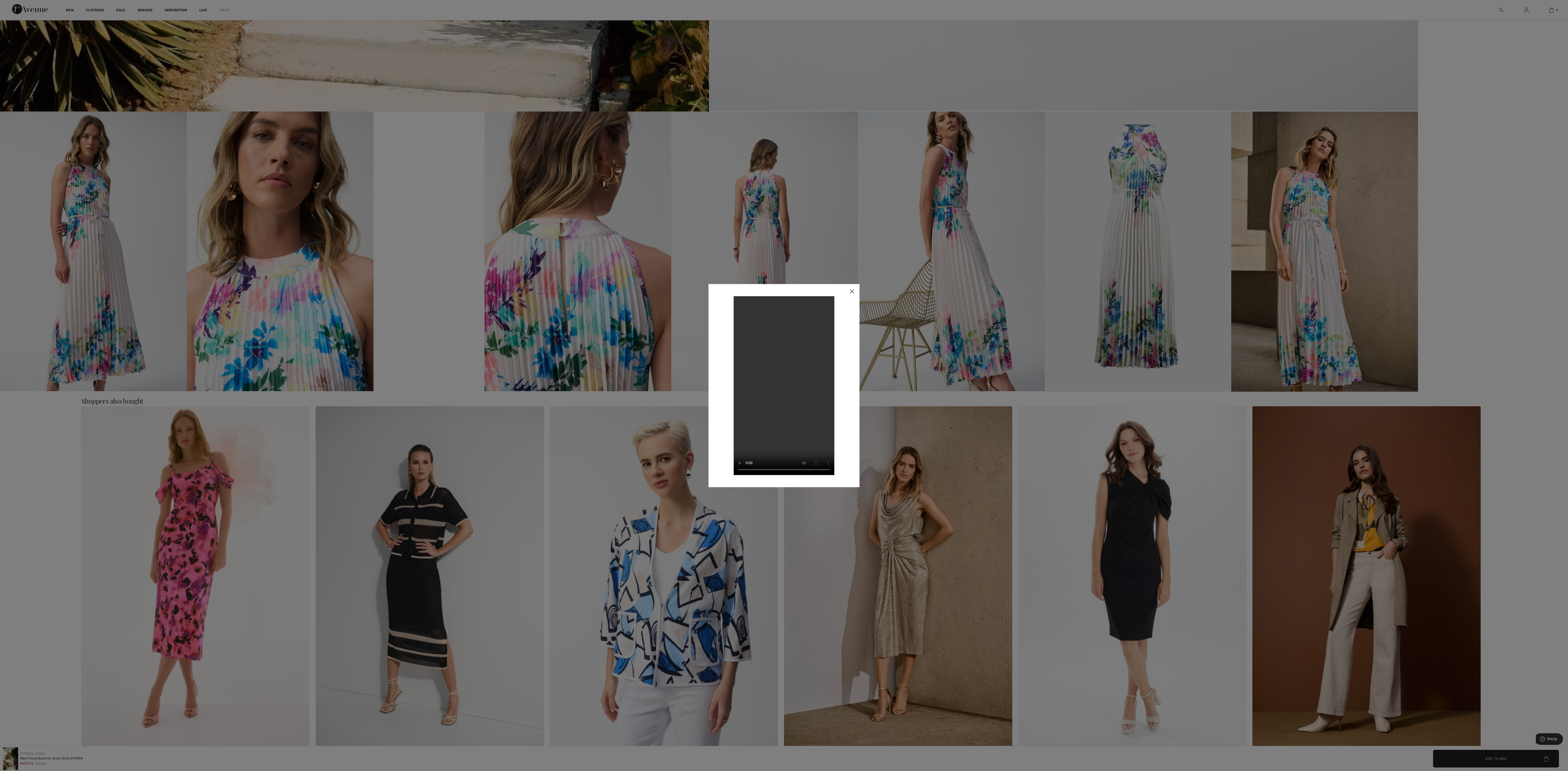
click at [457, 258] on div at bounding box center [784, 386] width 1568 height 771
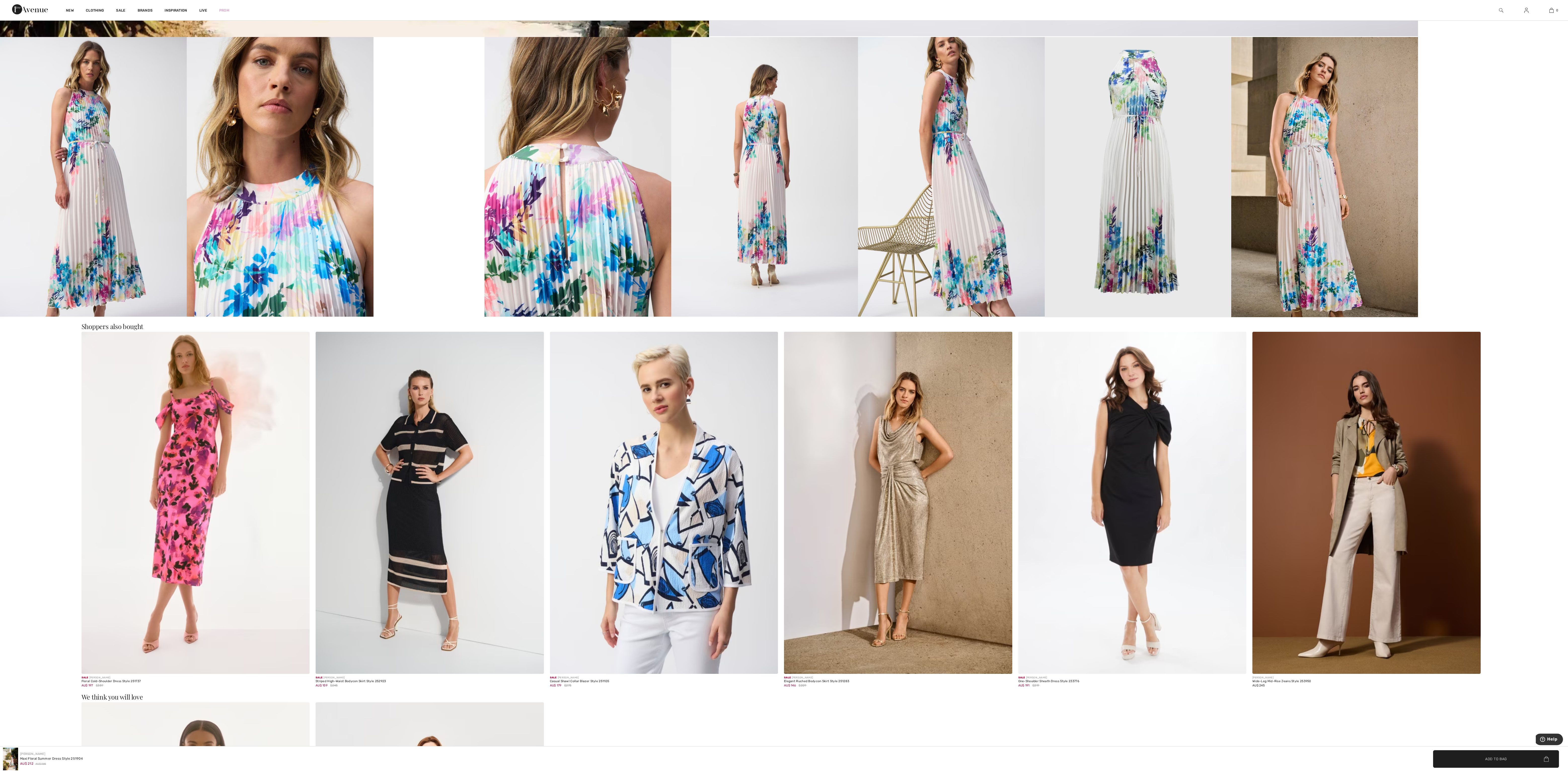
scroll to position [1156, 0]
click at [475, 92] on video "Your browser does not support the video tag." at bounding box center [429, 63] width 111 height 55
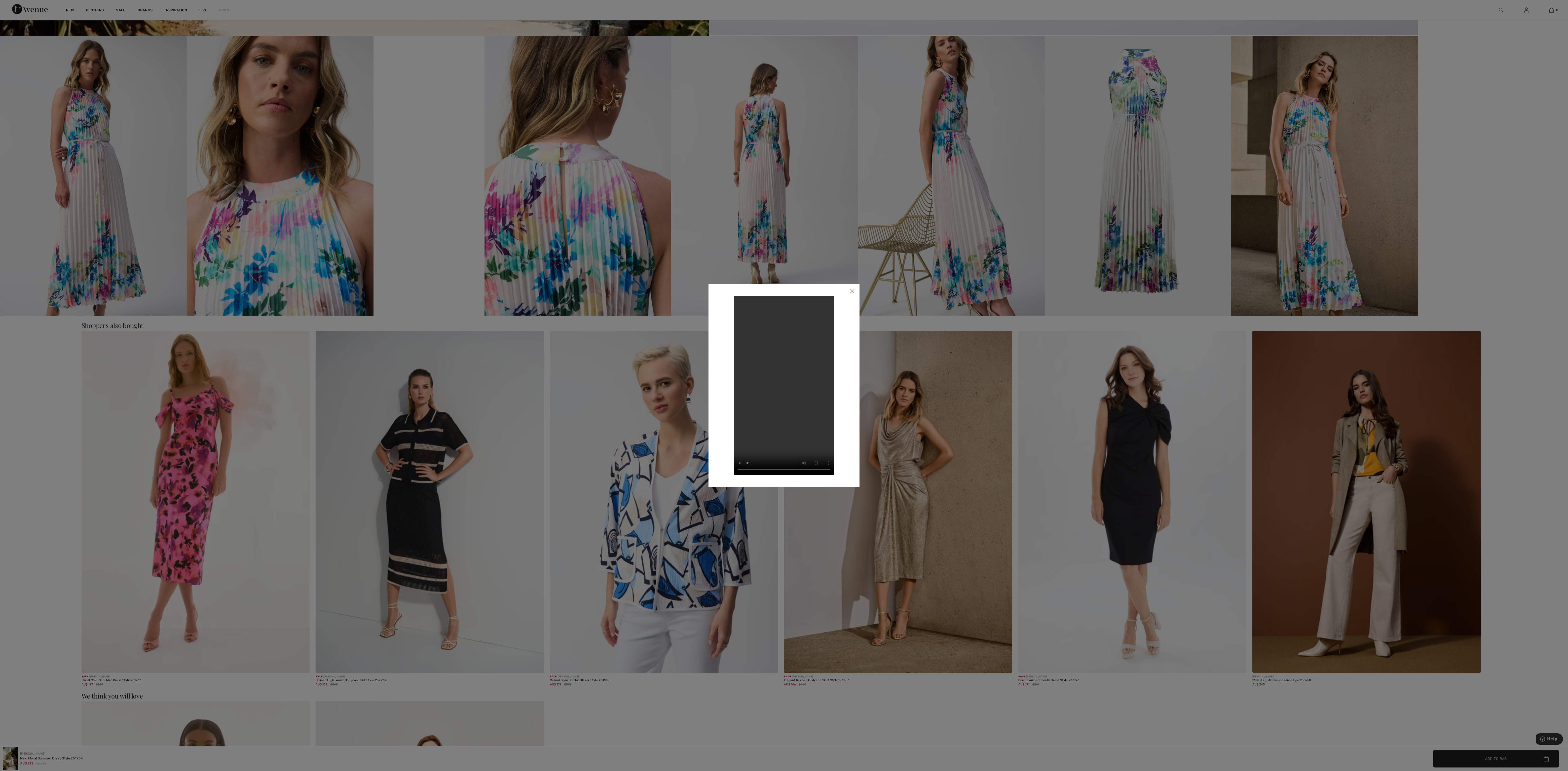
click at [472, 258] on div at bounding box center [784, 386] width 1568 height 771
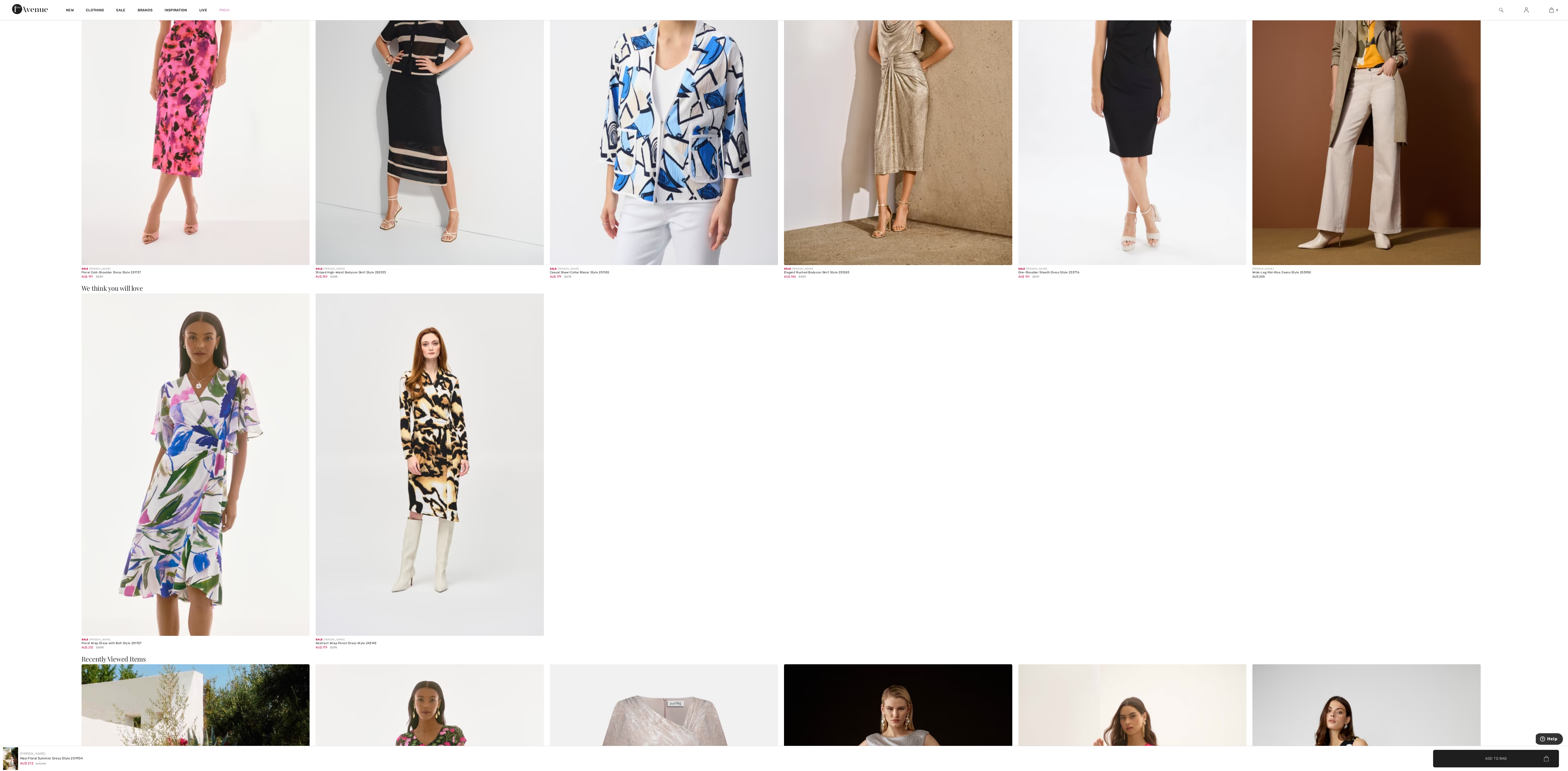
scroll to position [1610, 0]
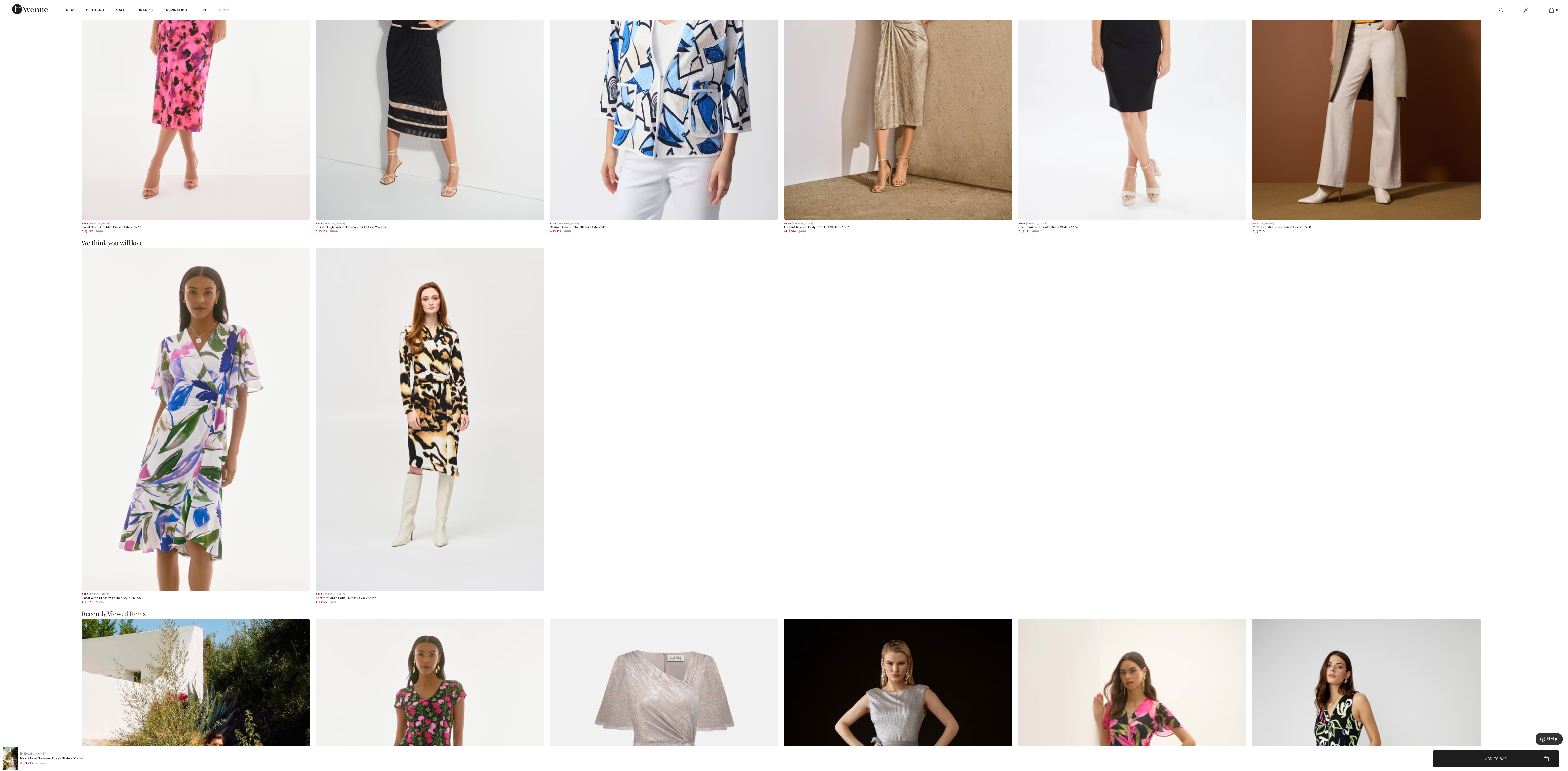
click at [525, 220] on img at bounding box center [898, 49] width 228 height 342
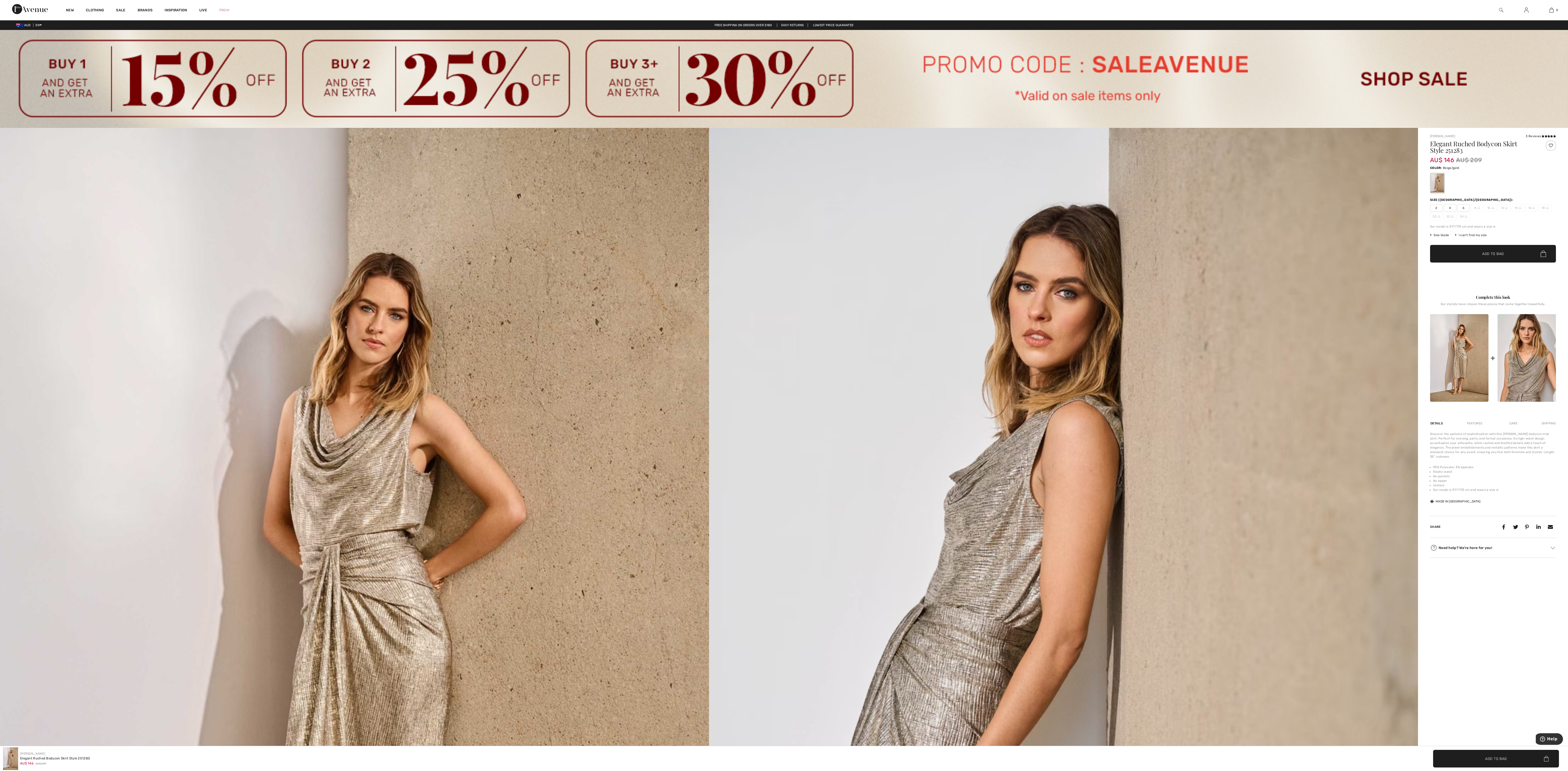
click at [1449, 379] on img at bounding box center [1459, 358] width 58 height 88
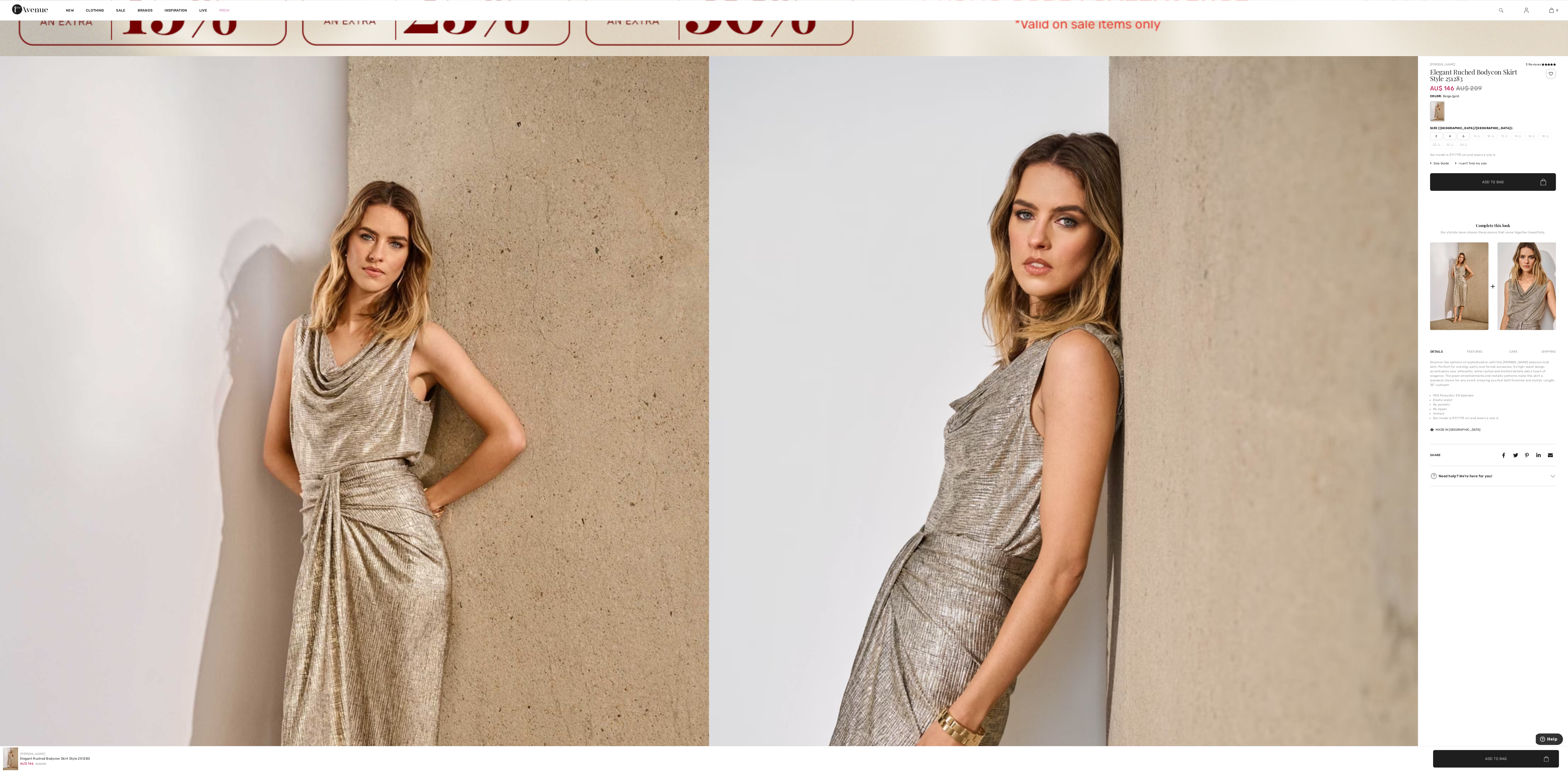
scroll to position [76, 0]
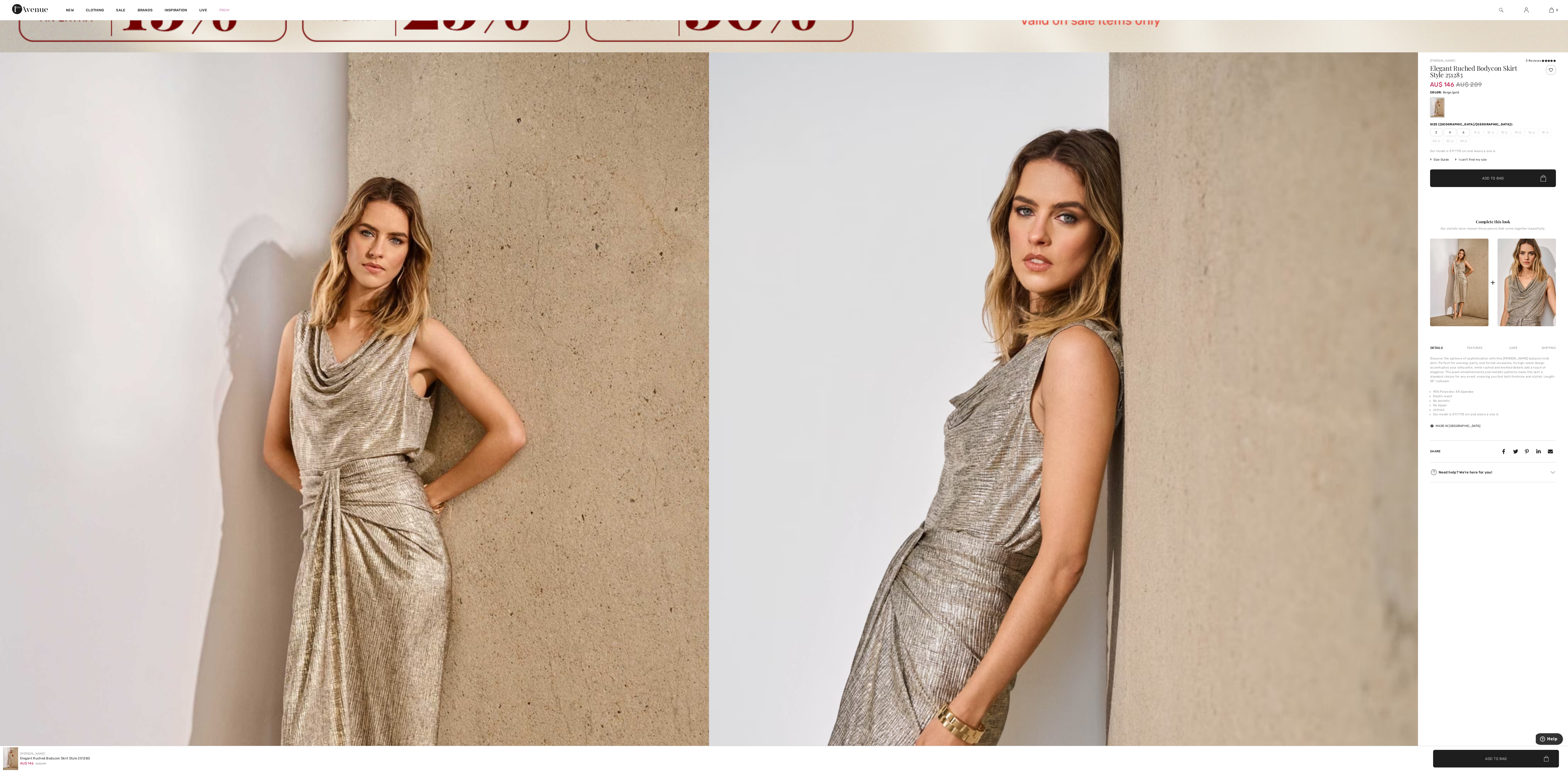
click at [1462, 398] on li "Elastic waist" at bounding box center [1494, 396] width 123 height 4
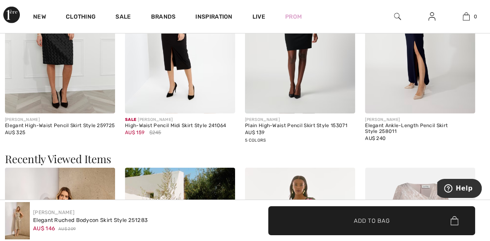
scroll to position [1209, 0]
